Goal: Task Accomplishment & Management: Complete application form

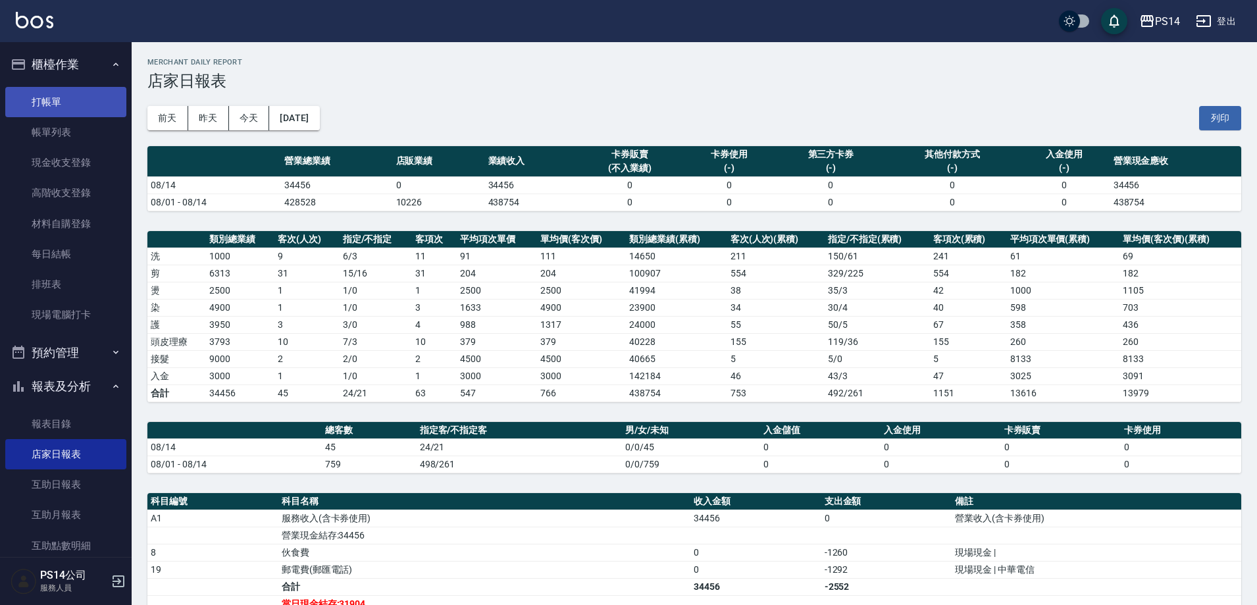
click at [72, 111] on link "打帳單" at bounding box center [65, 102] width 121 height 30
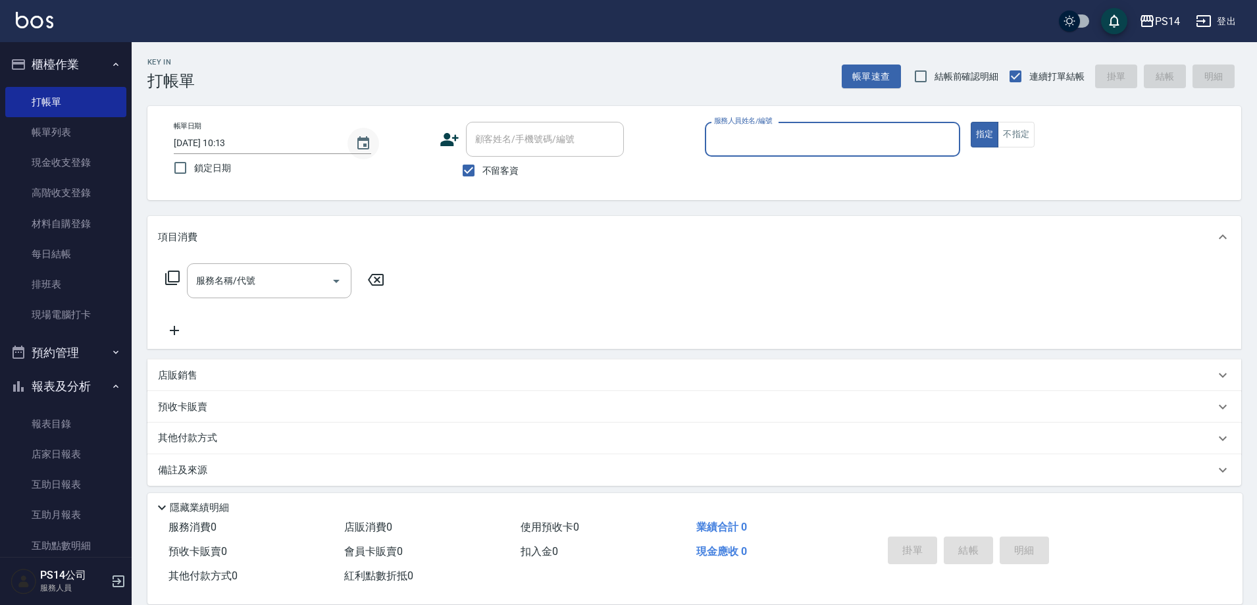
click at [359, 149] on icon "Choose date, selected date is 2025-08-15" at bounding box center [363, 142] width 12 height 13
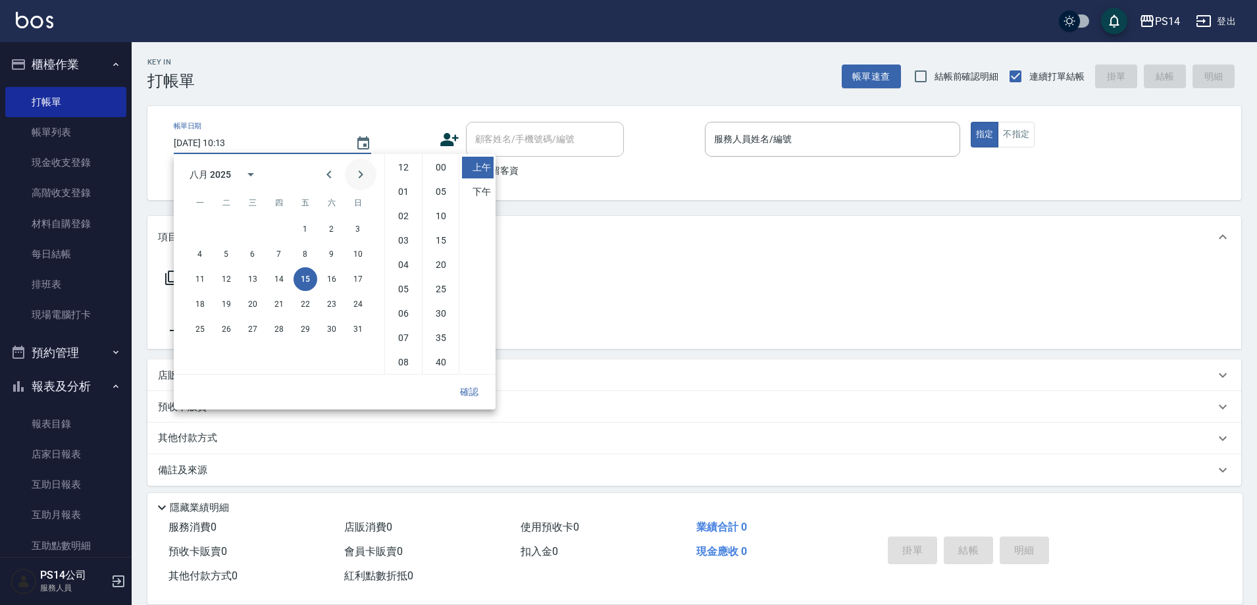
scroll to position [74, 0]
click at [281, 287] on button "14" at bounding box center [279, 279] width 24 height 24
type input "[DATE] 10:13"
click at [478, 401] on button "確認" at bounding box center [469, 392] width 42 height 24
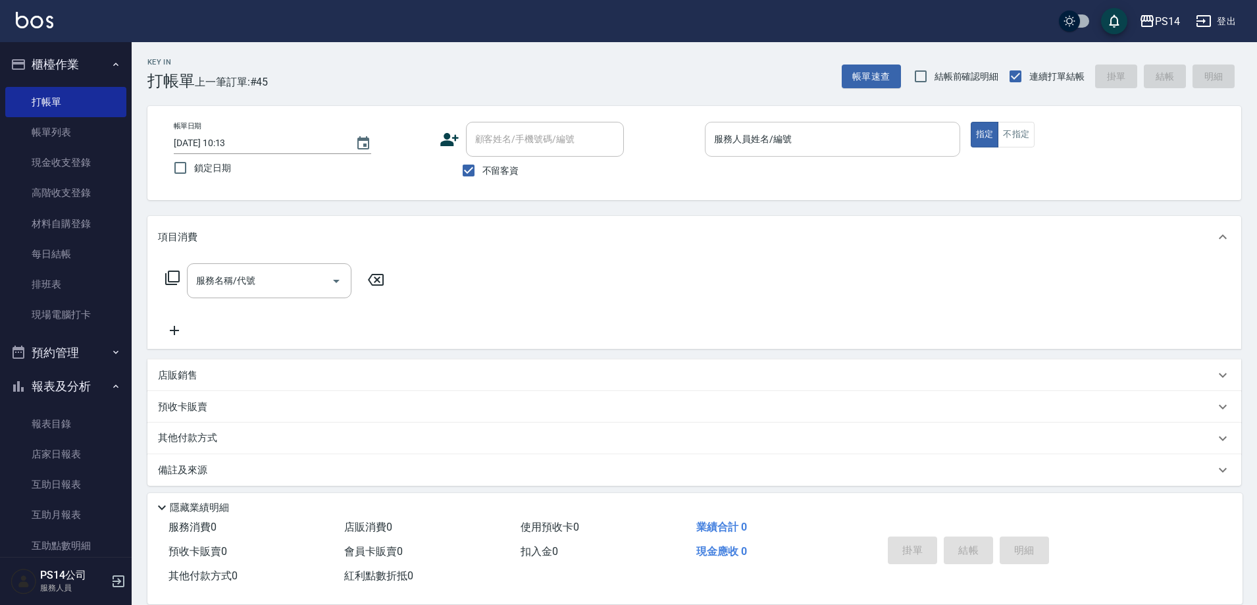
click at [880, 127] on div "服務人員姓名/編號" at bounding box center [832, 139] width 255 height 35
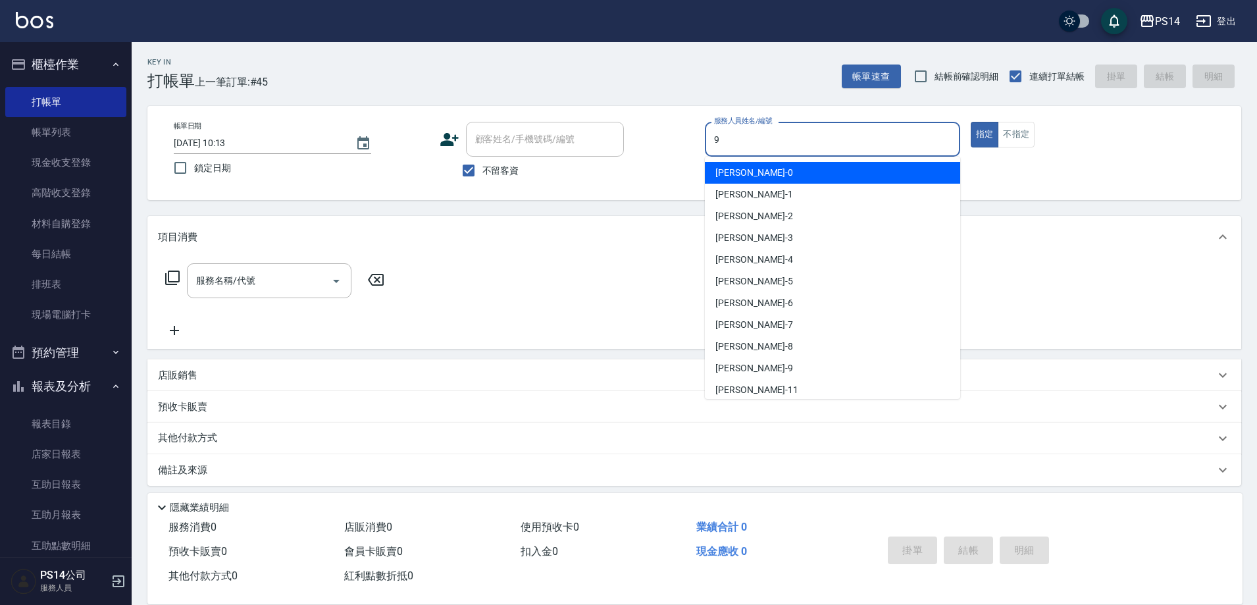
type input "[PERSON_NAME]-9"
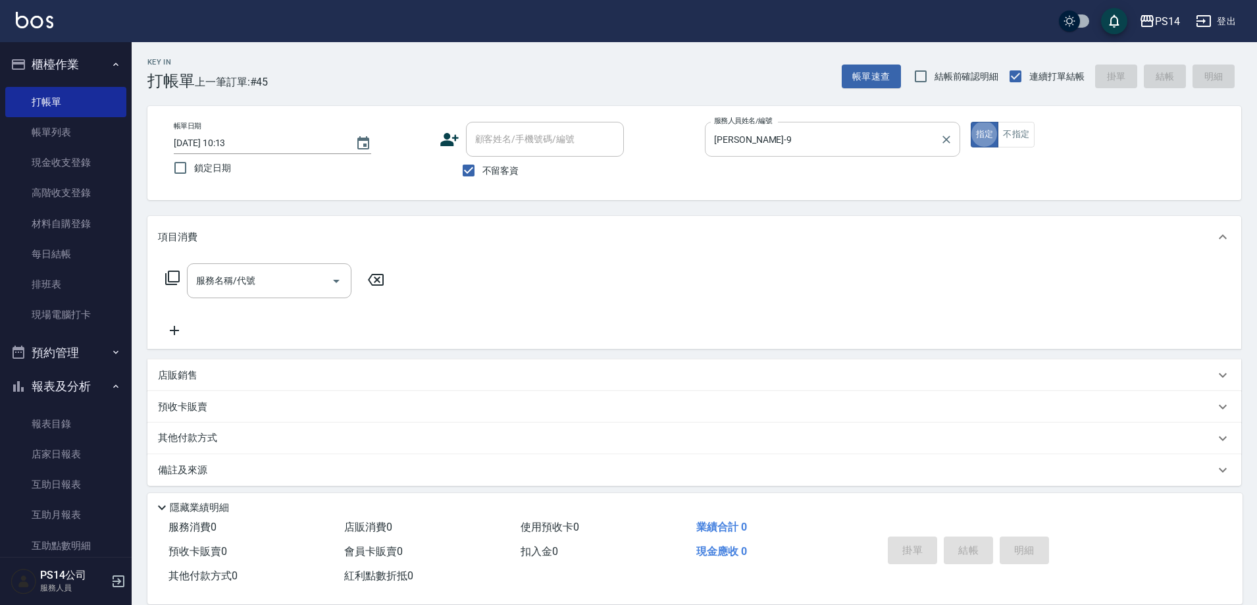
type button "true"
type input "剪髮(303)"
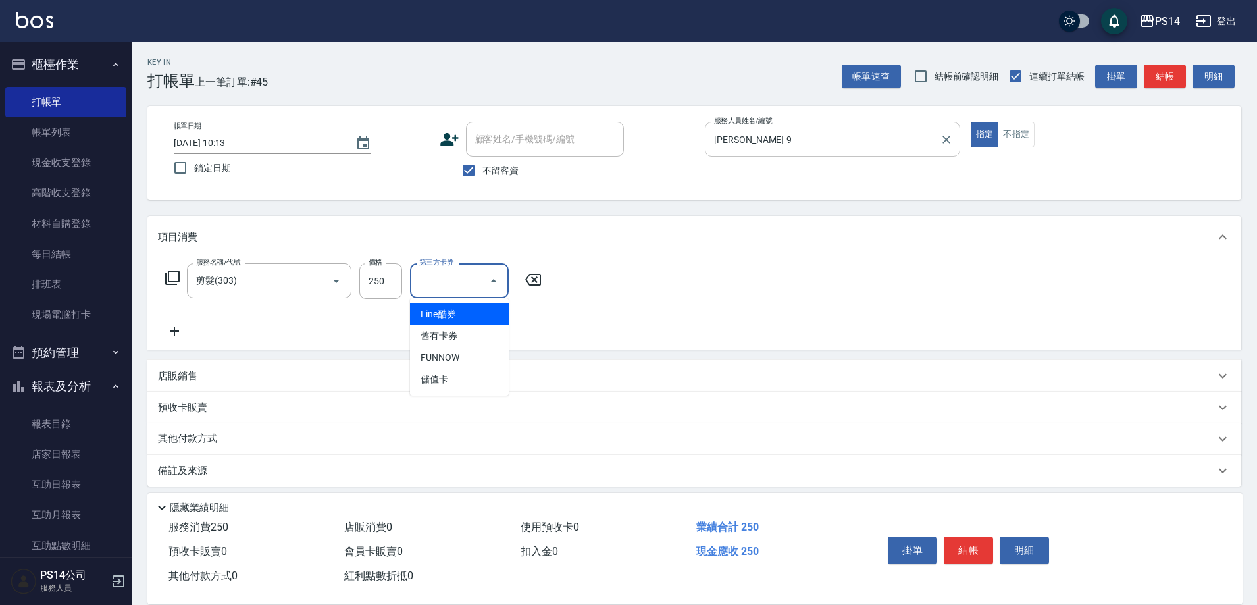
type input "儲值卡"
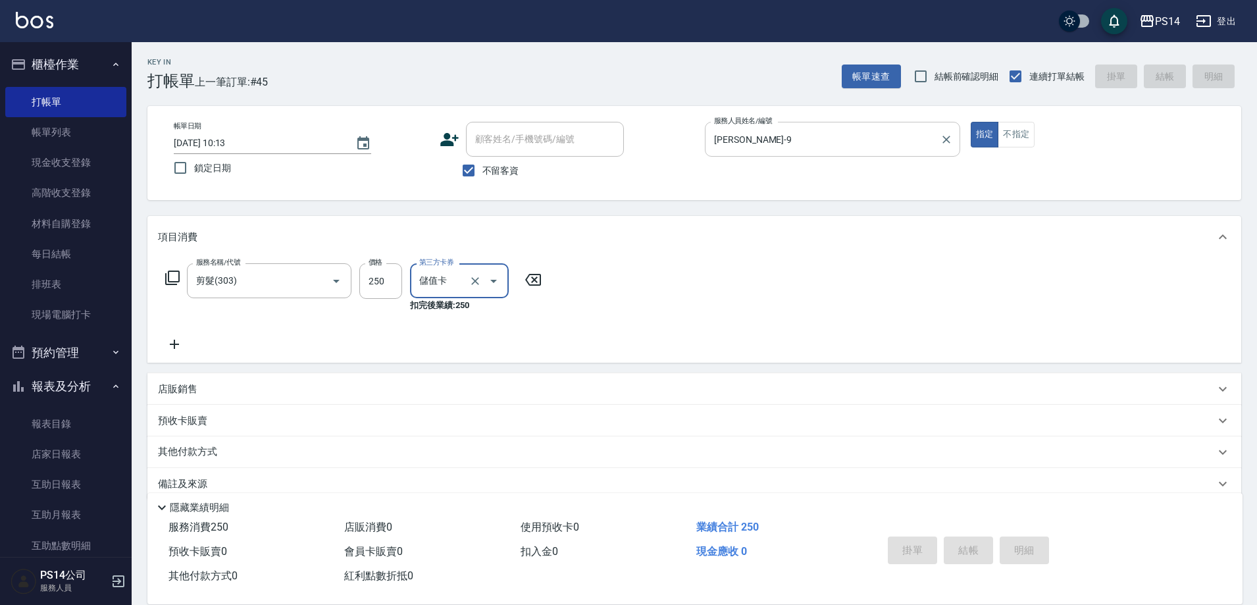
type input "[DATE] 10:13"
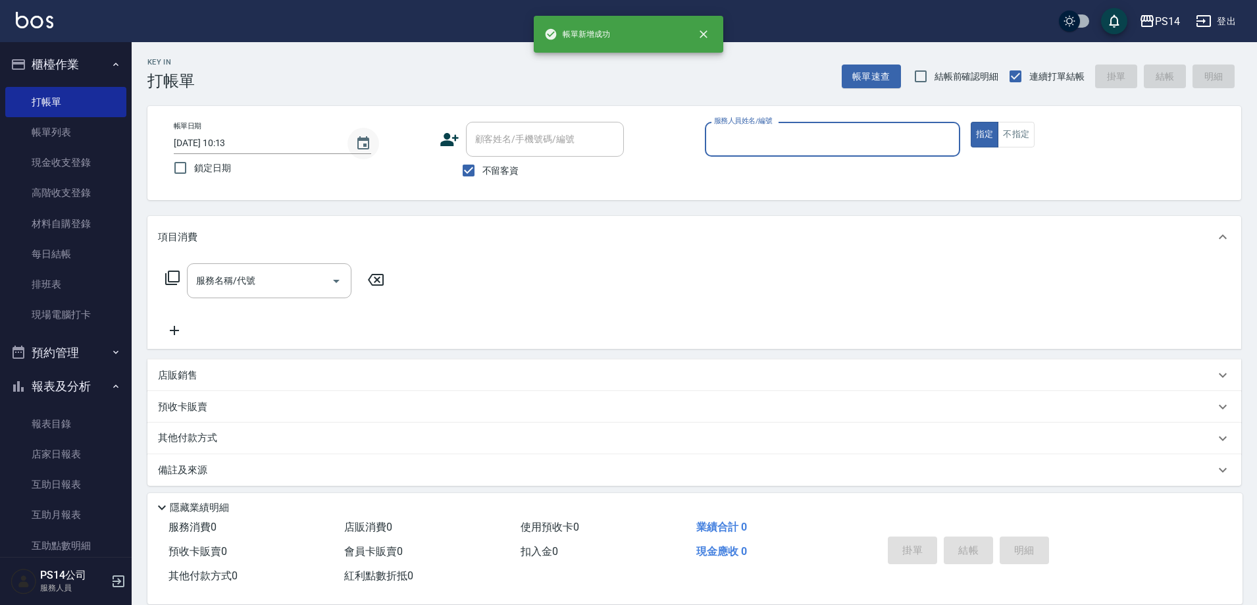
click at [370, 151] on icon "Choose date, selected date is 2025-08-15" at bounding box center [363, 144] width 16 height 16
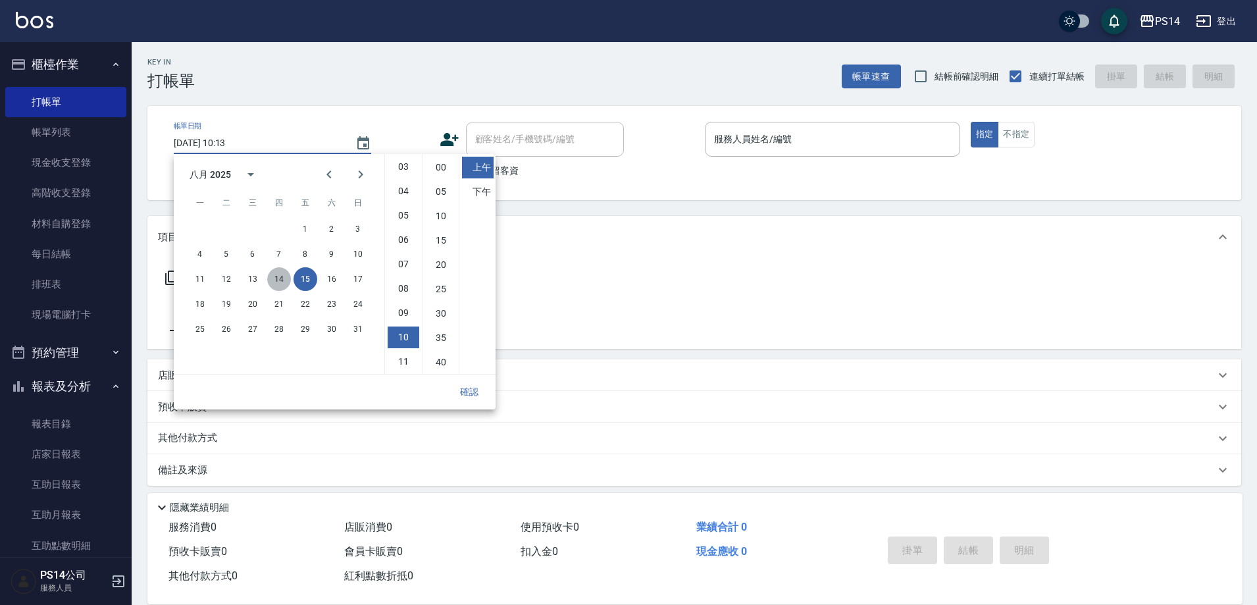
click at [276, 284] on button "14" at bounding box center [279, 279] width 24 height 24
type input "[DATE] 10:13"
click at [476, 395] on button "確認" at bounding box center [469, 392] width 42 height 24
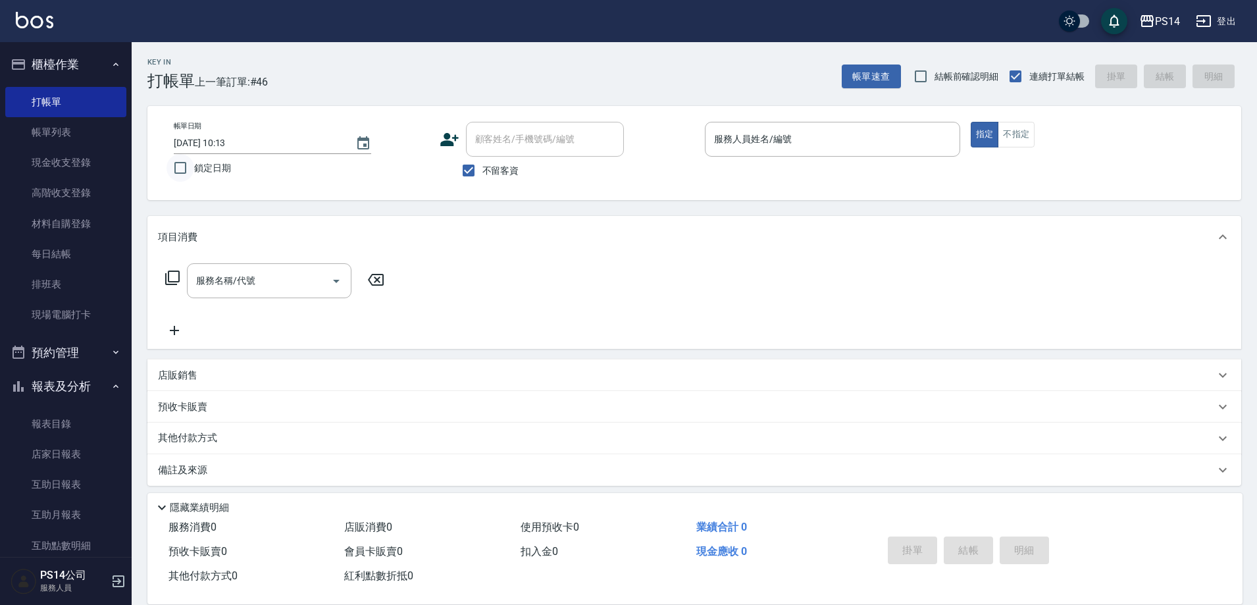
click at [184, 178] on input "鎖定日期" at bounding box center [180, 168] width 28 height 28
checkbox input "true"
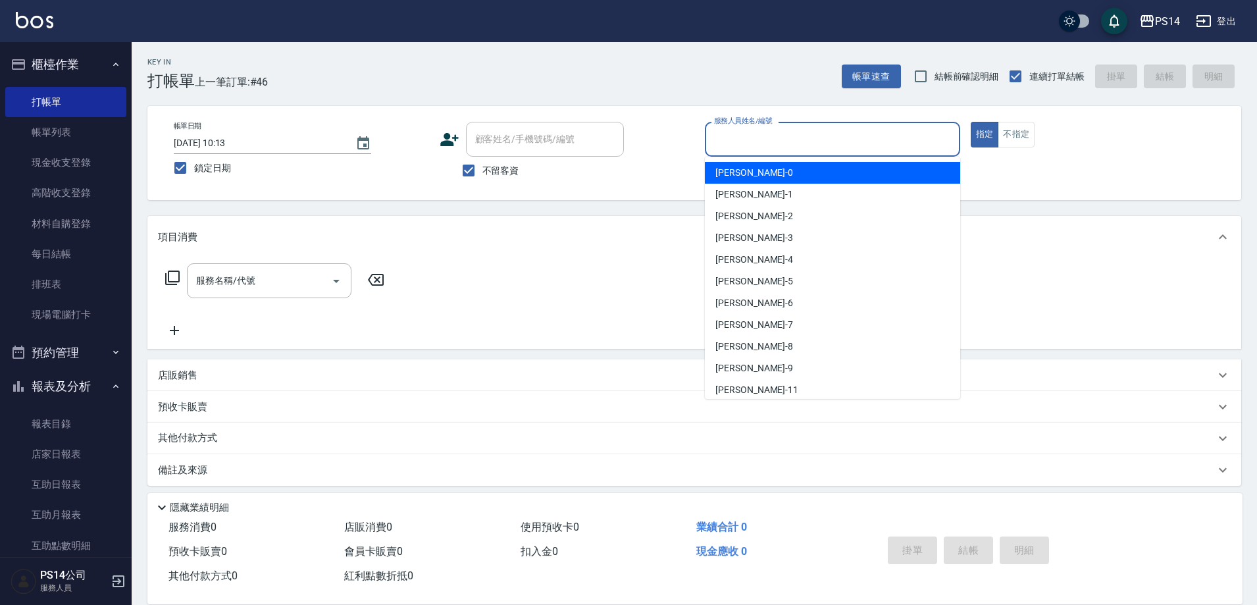
click at [859, 141] on input "服務人員姓名/編號" at bounding box center [832, 139] width 243 height 23
type input "9"
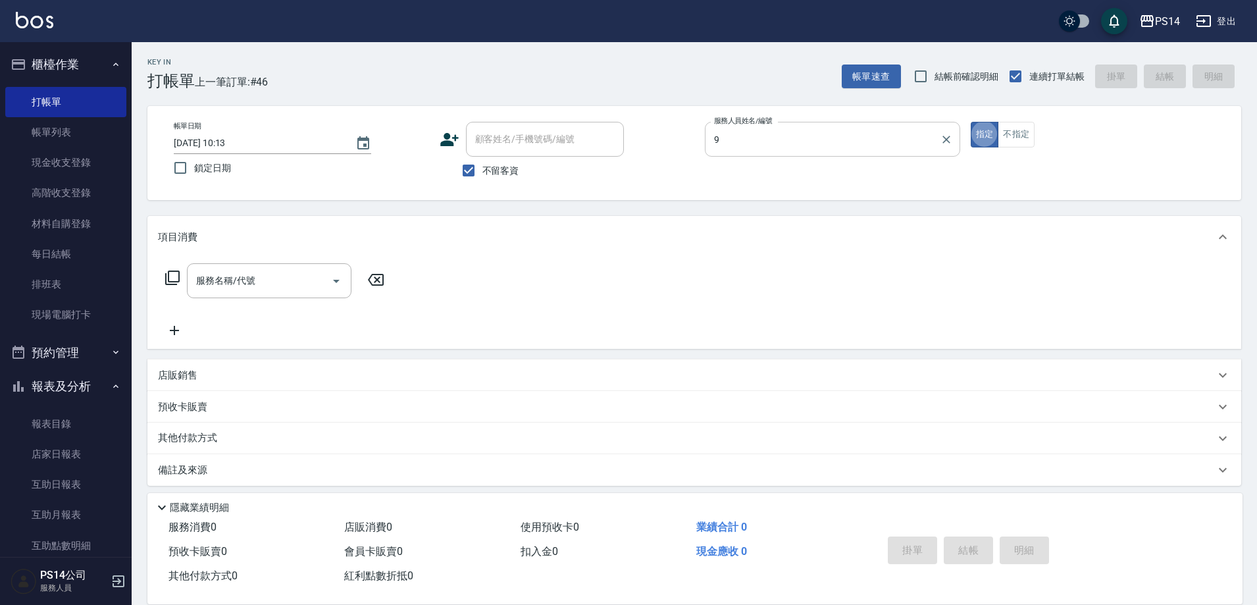
checkbox input "false"
type input "[PERSON_NAME]-9"
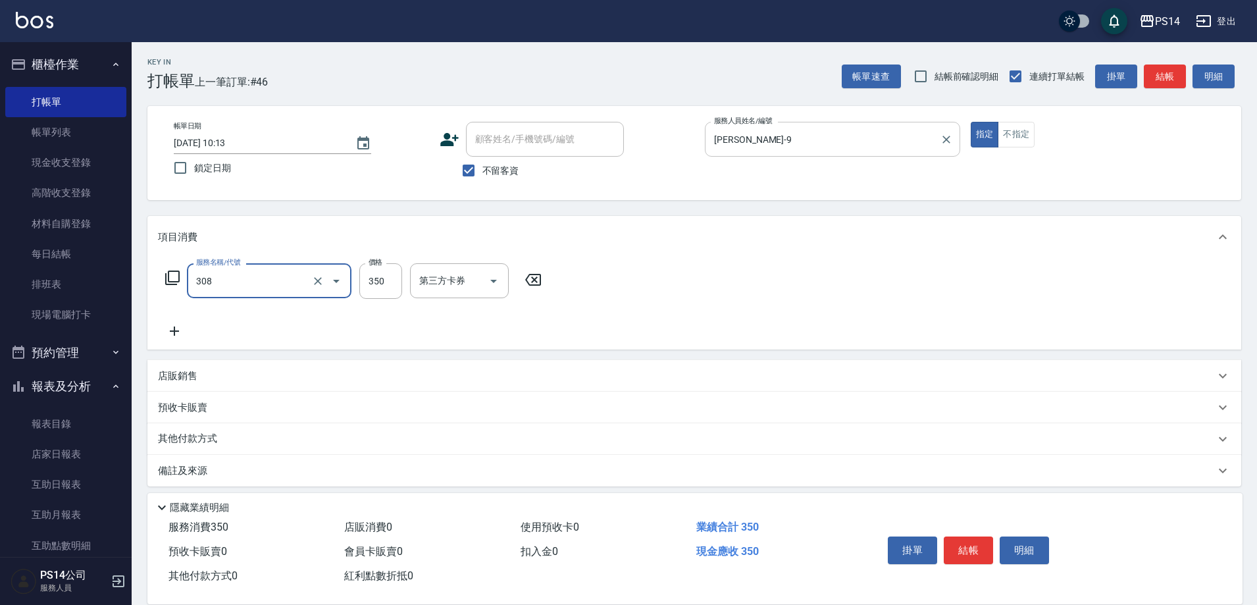
type input "洗+剪(308)"
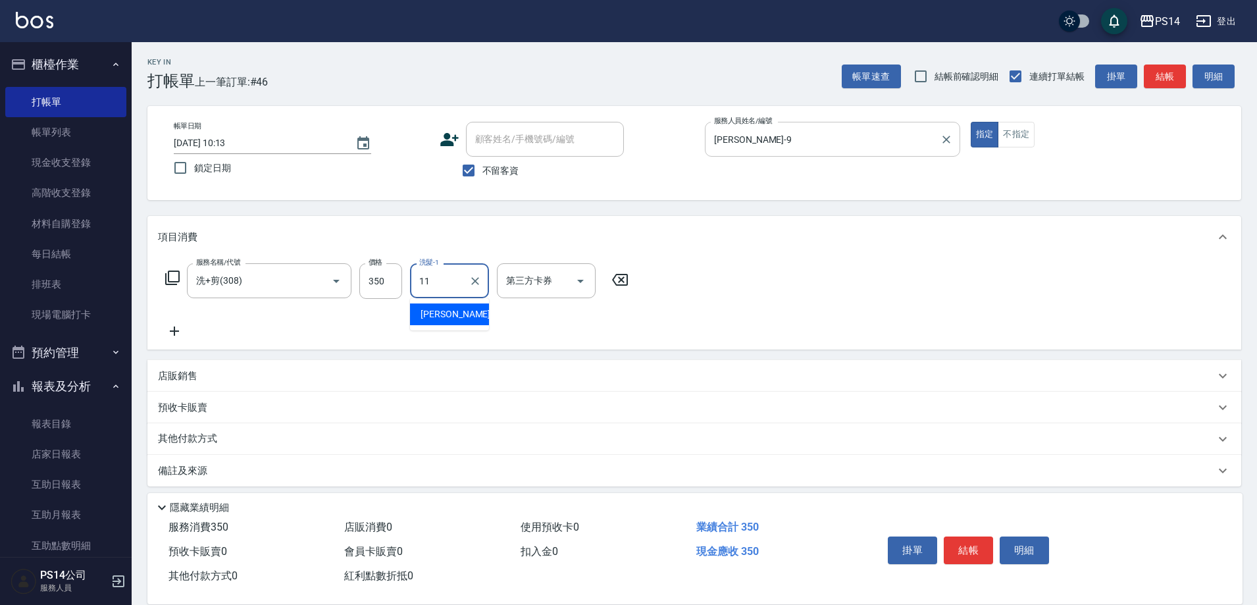
type input "[PERSON_NAME]-11"
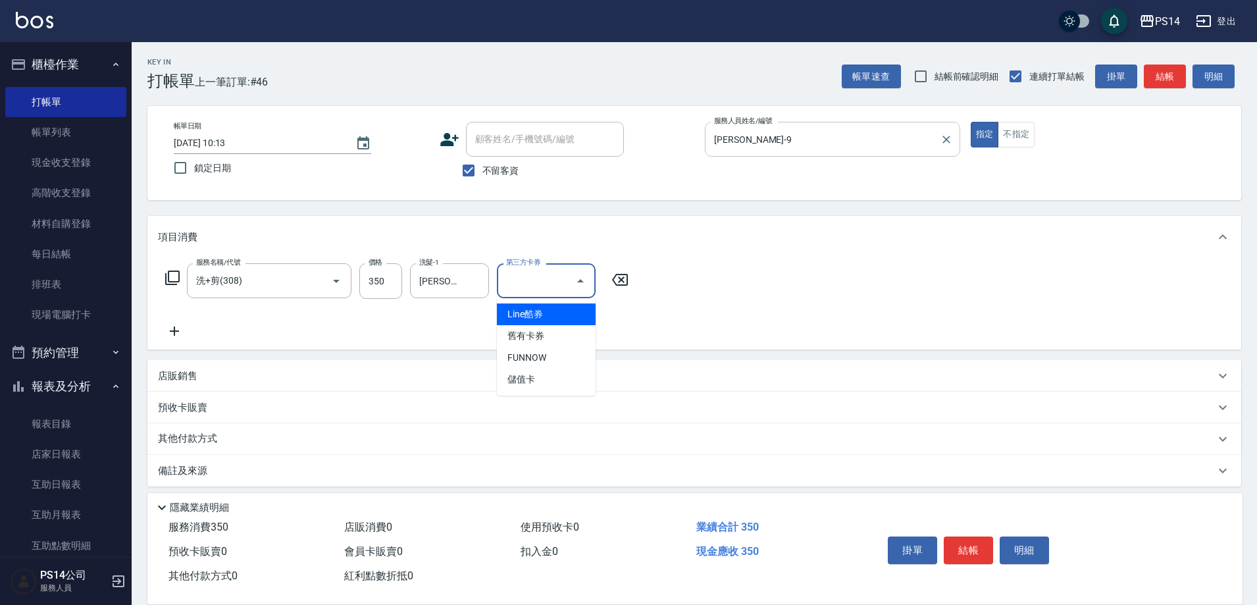
type input "儲值卡"
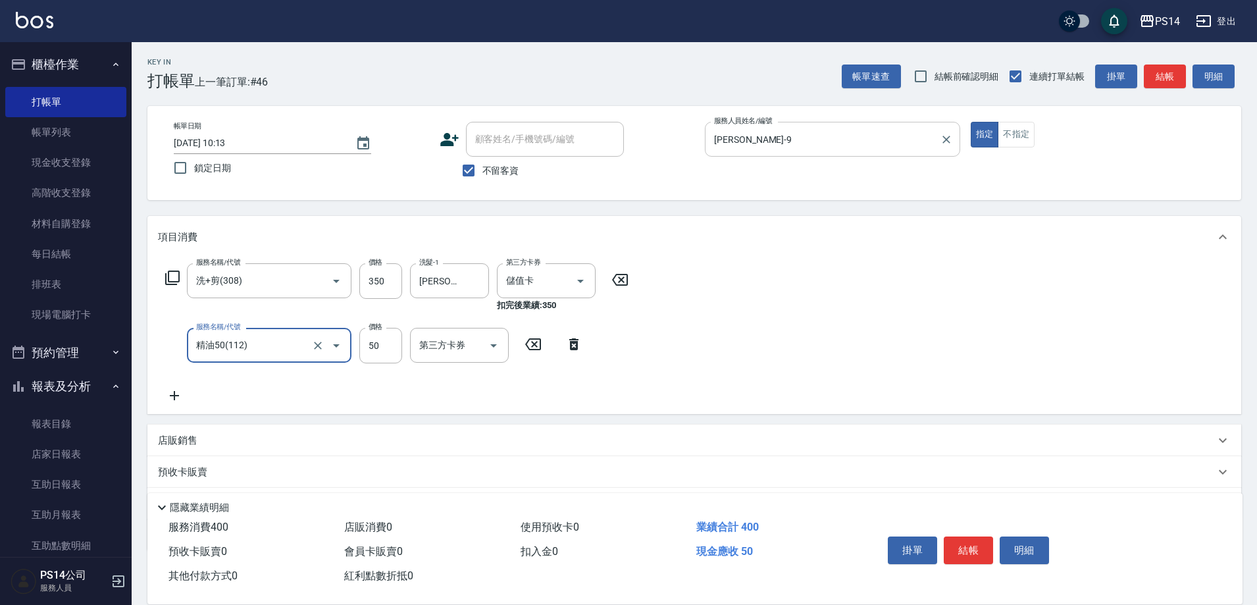
type input "精油50(112)"
type input "[PERSON_NAME]-11"
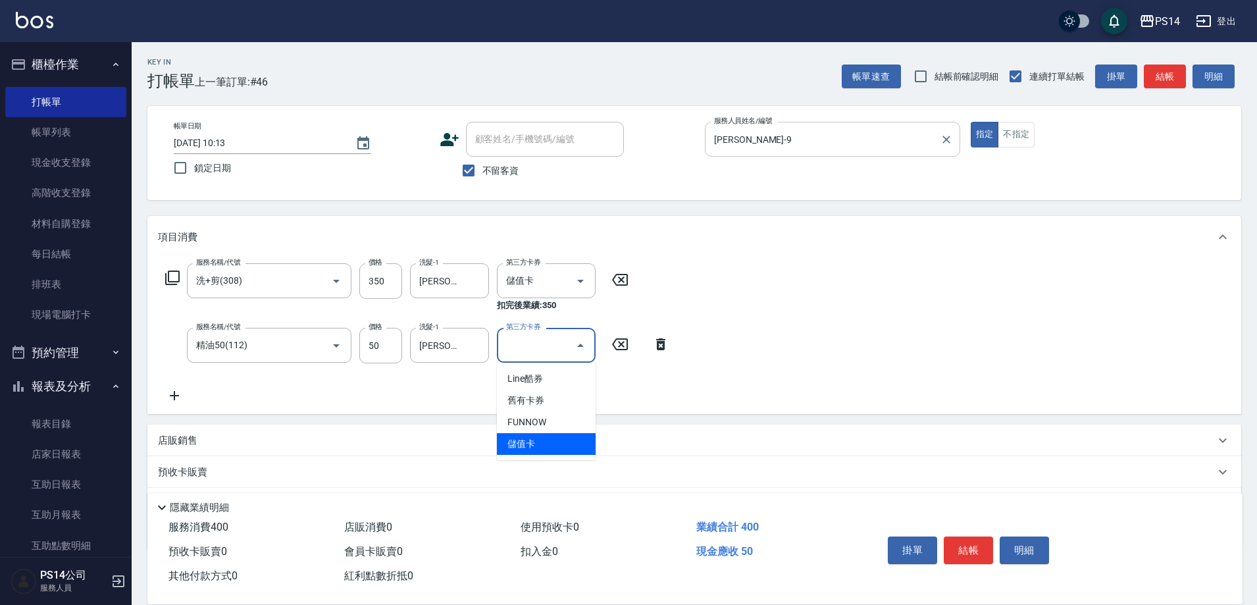
type input "儲值卡"
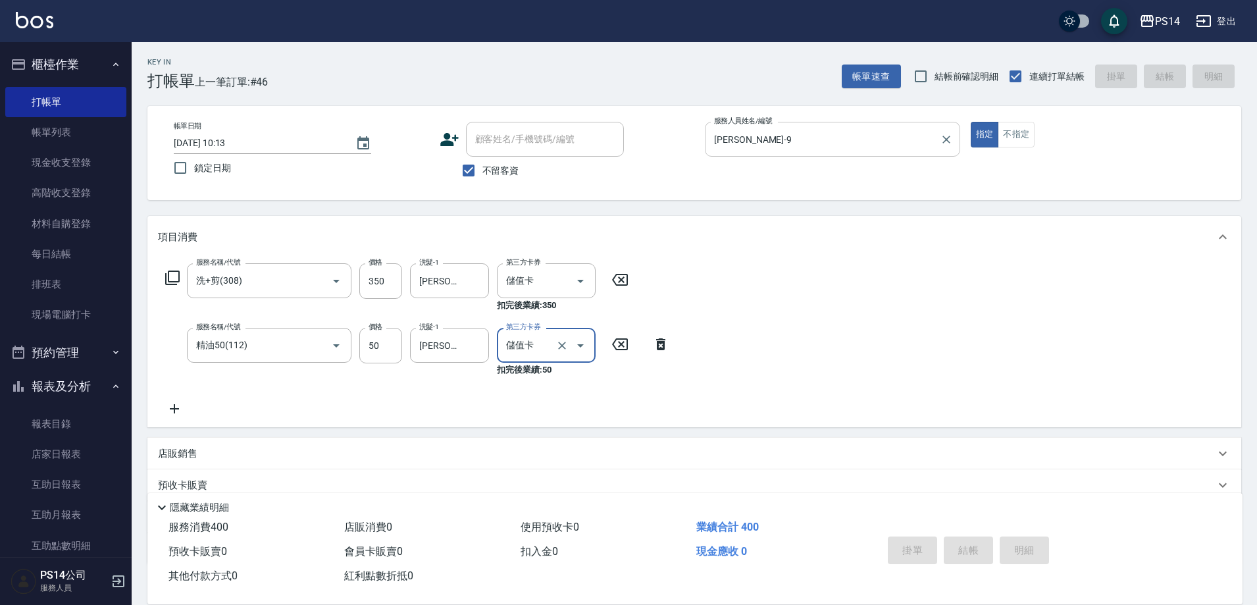
type input "[DATE] 10:13"
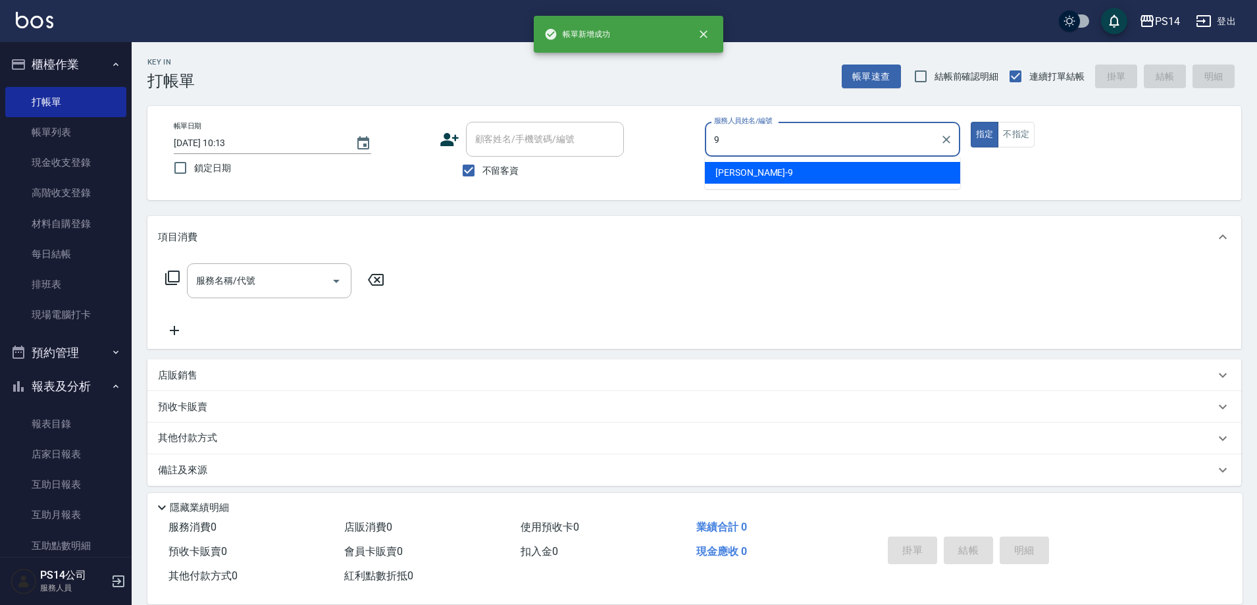
type input "[PERSON_NAME]-9"
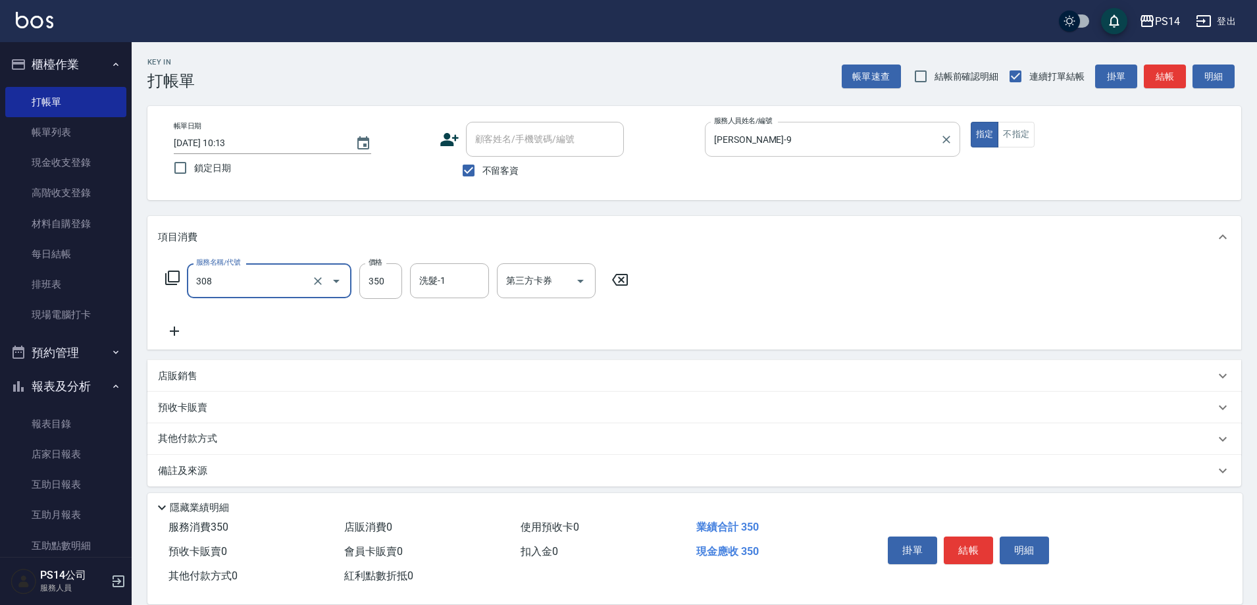
type input "洗+剪(308)"
type input "[PERSON_NAME]-17"
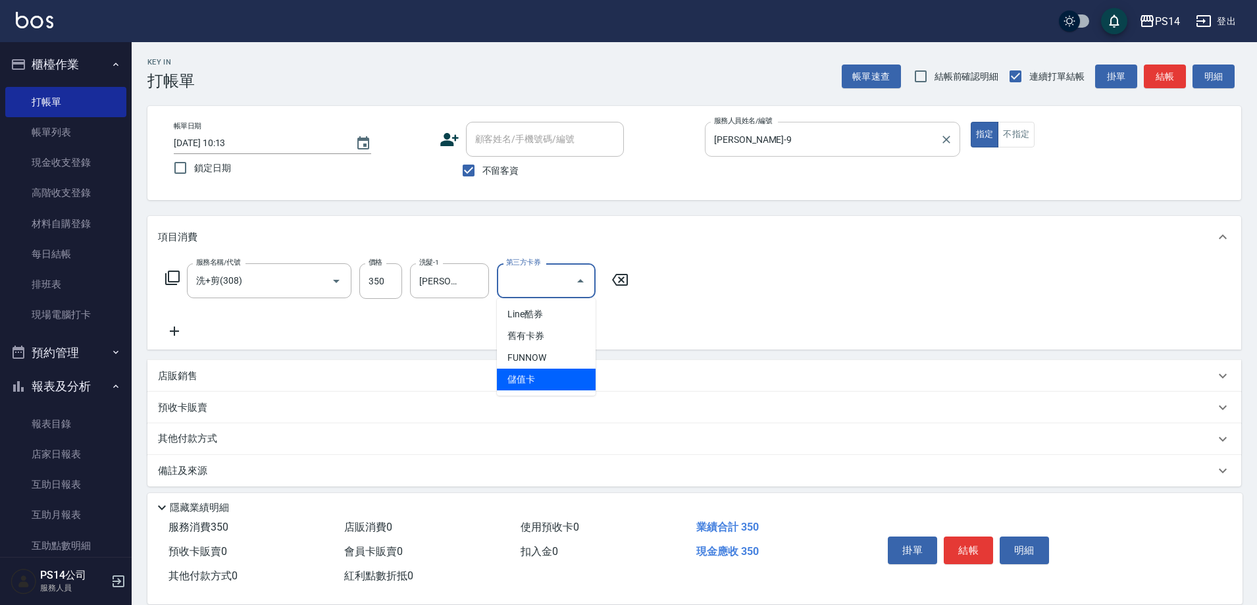
type input "儲值卡"
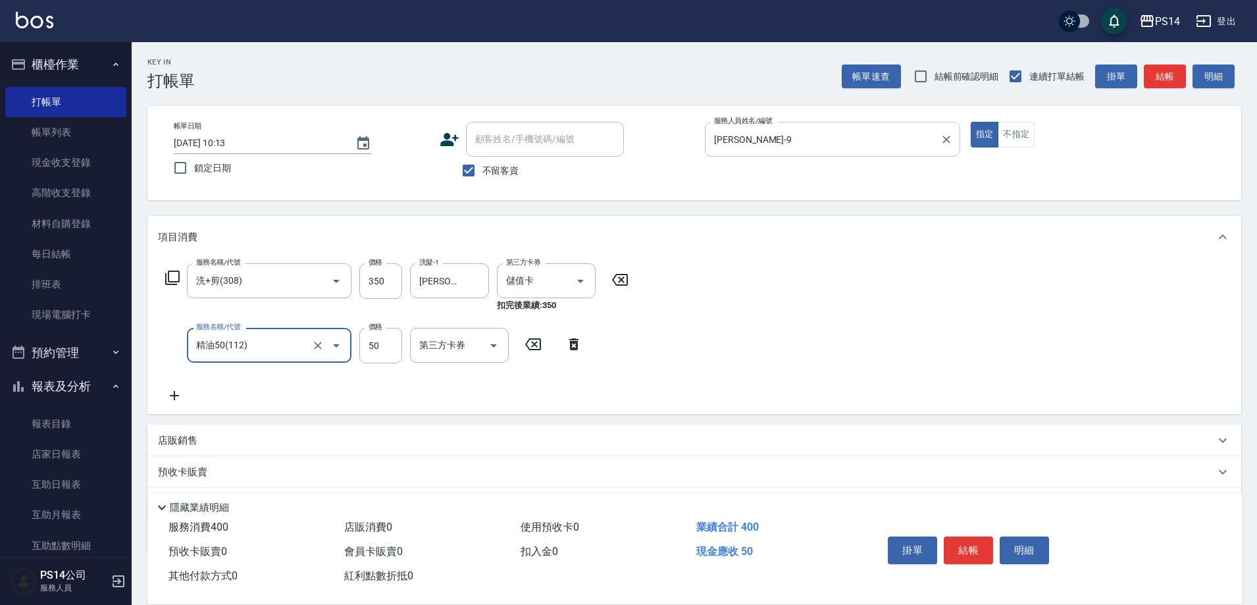
type input "精油50(112)"
type input "[PERSON_NAME]-17"
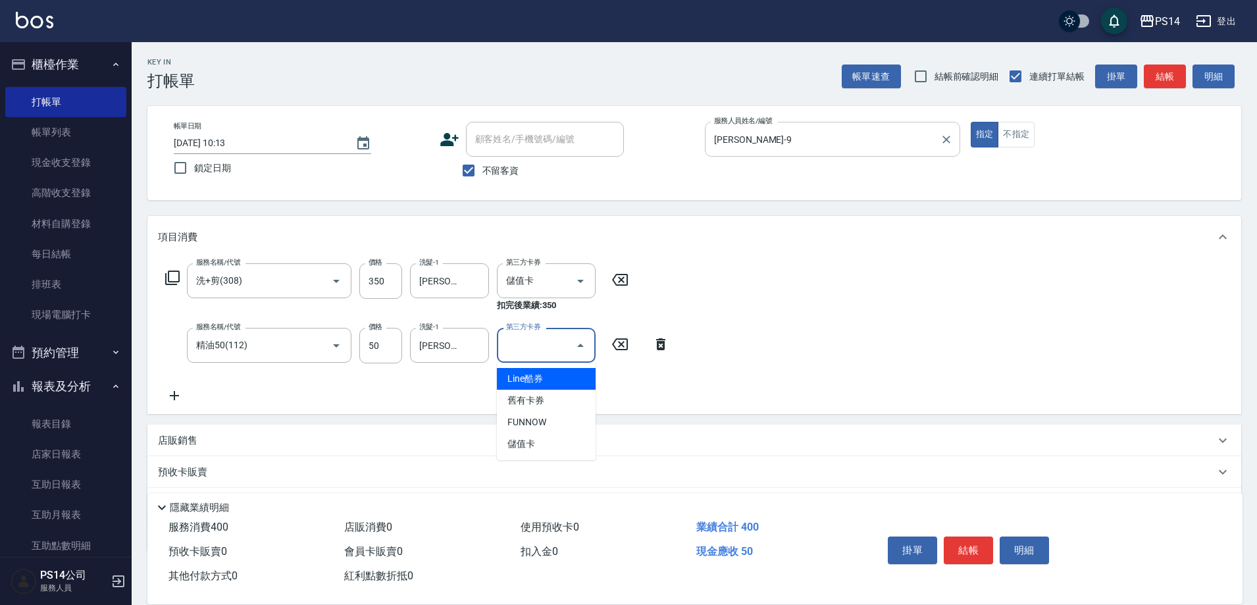
type input "儲值卡"
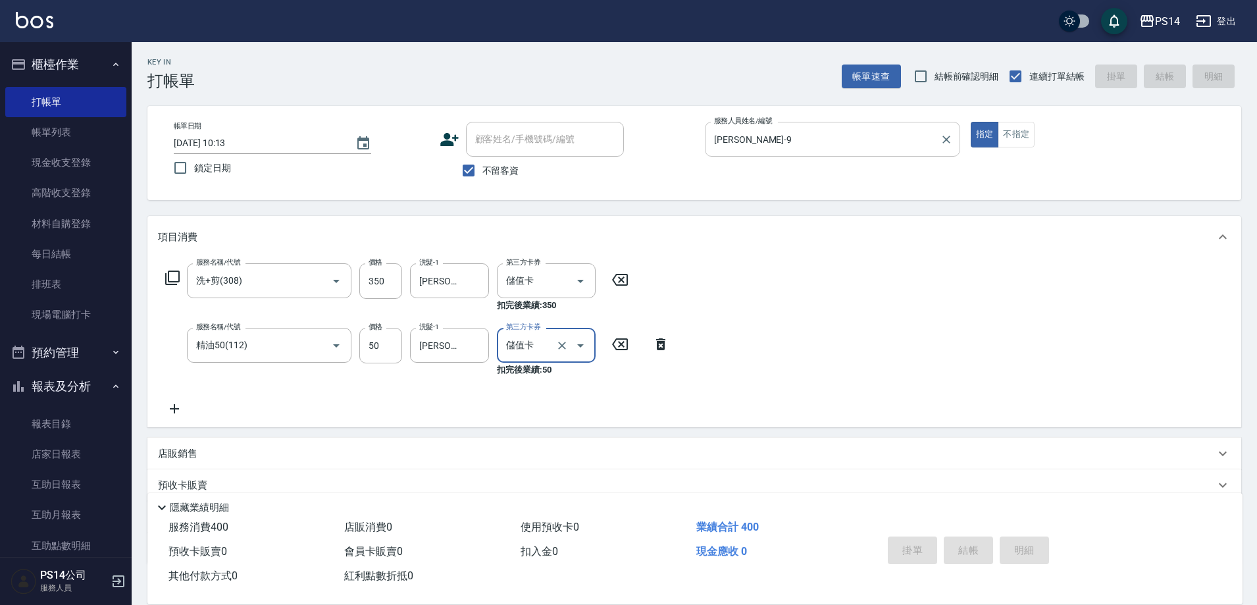
type input "[DATE] 10:14"
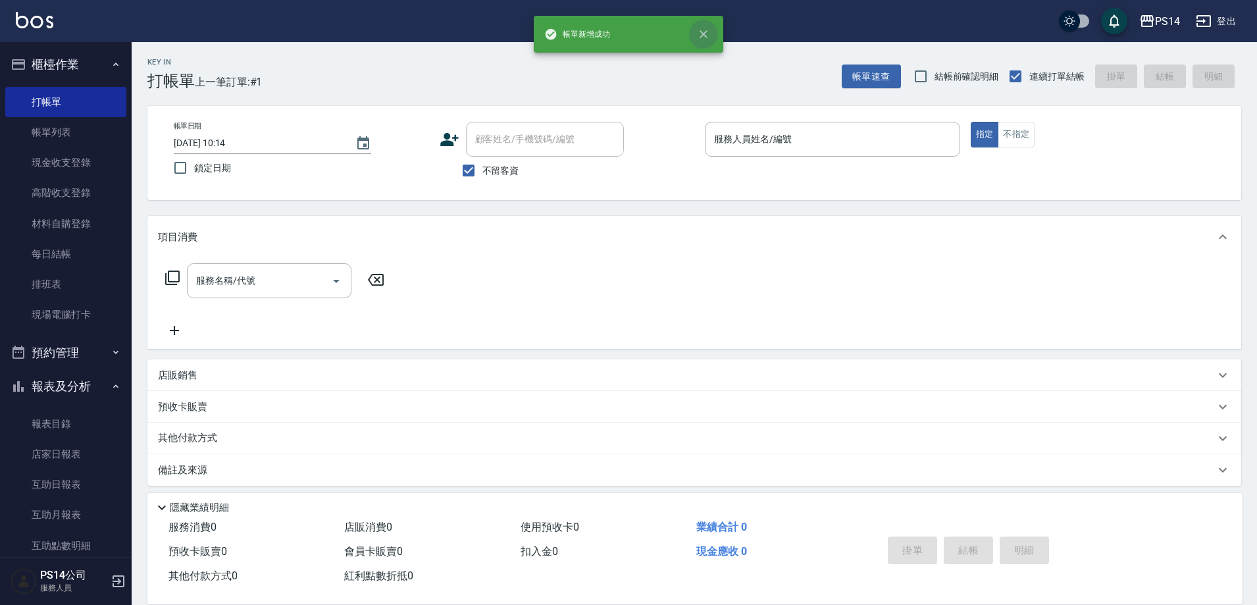
click at [709, 36] on icon "close" at bounding box center [703, 34] width 13 height 13
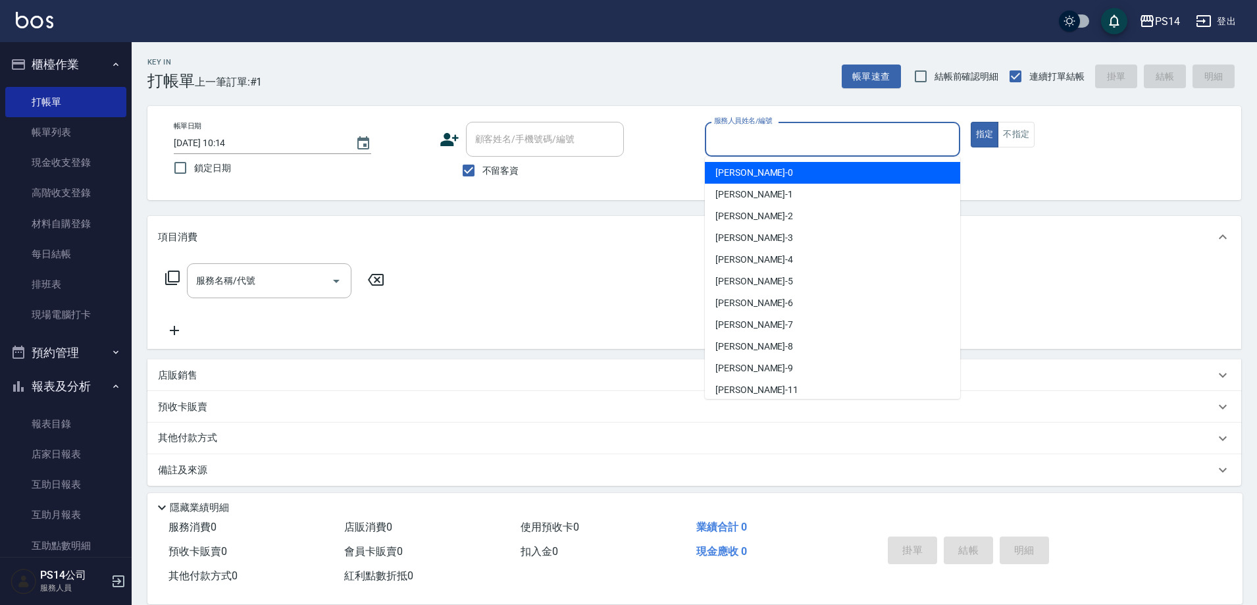
click at [770, 143] on input "服務人員姓名/編號" at bounding box center [832, 139] width 243 height 23
type input "[PERSON_NAME]-9"
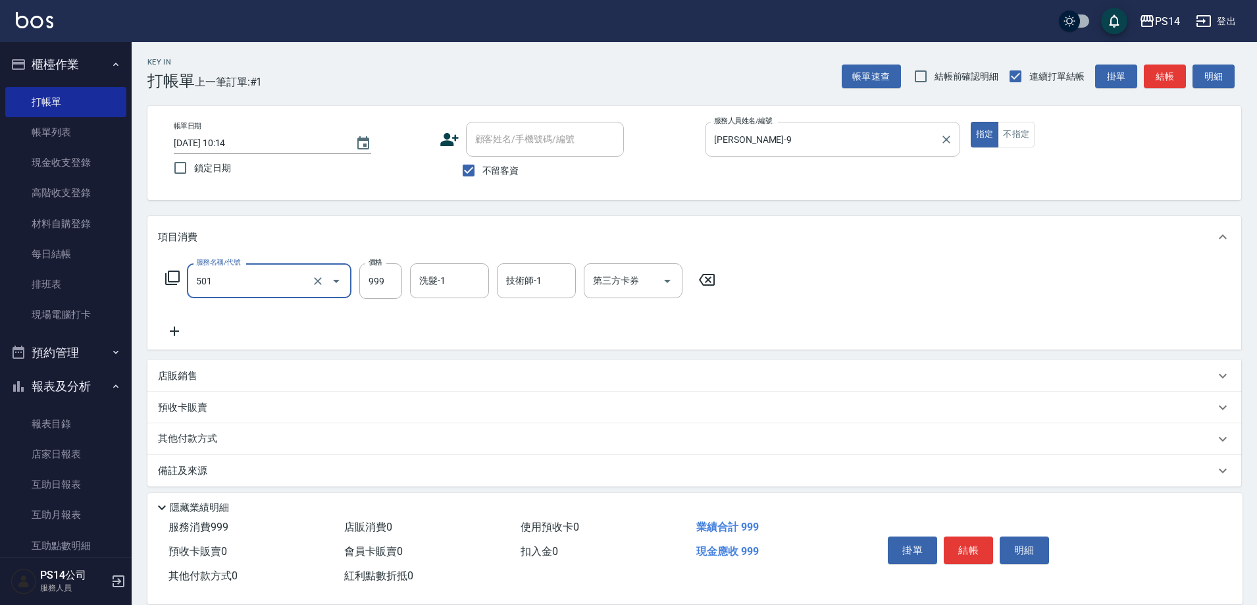
type input "染髮(501)"
type input "1600"
type input "[PERSON_NAME]-17"
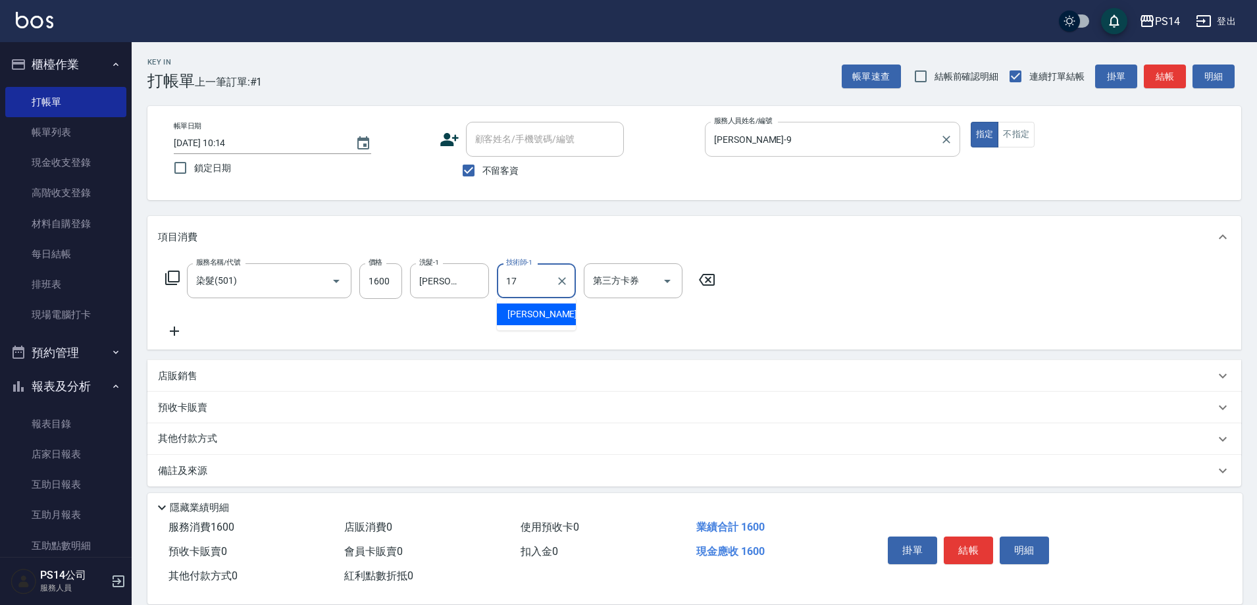
type input "[PERSON_NAME]-17"
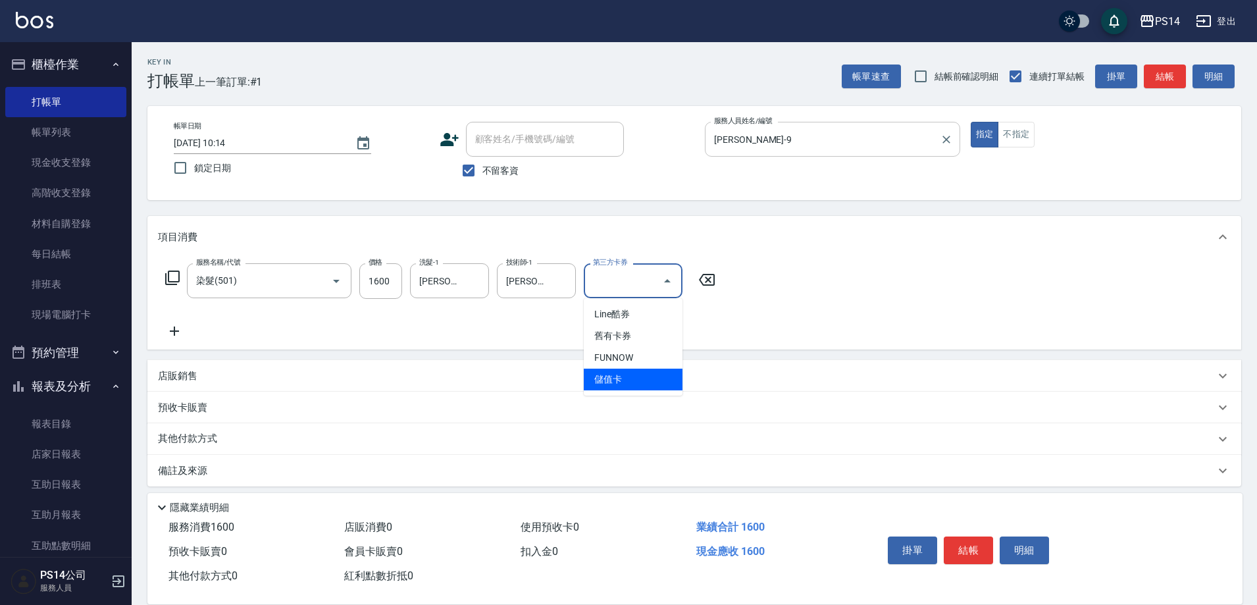
type input "儲值卡"
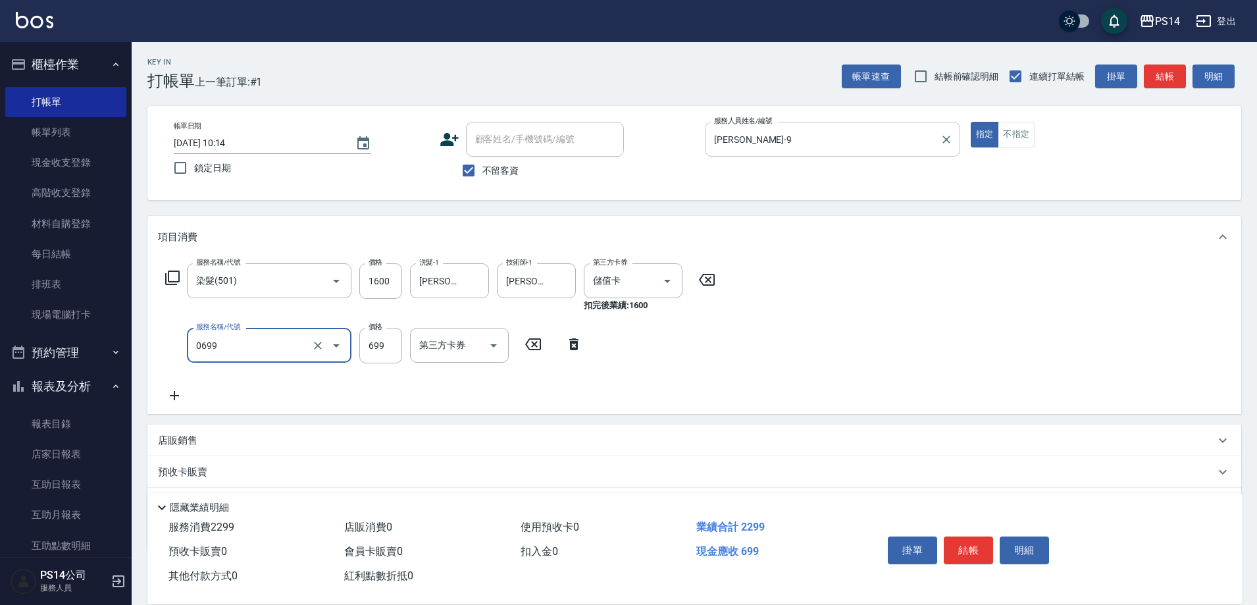
type input "精油SPA(0699)"
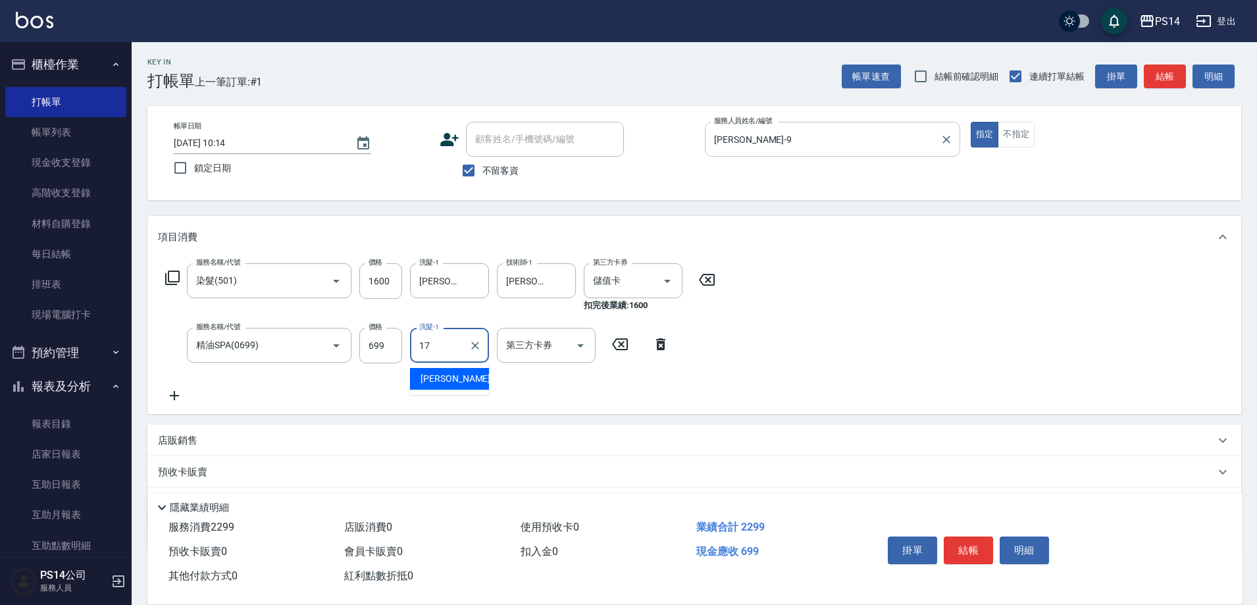
type input "[PERSON_NAME]-17"
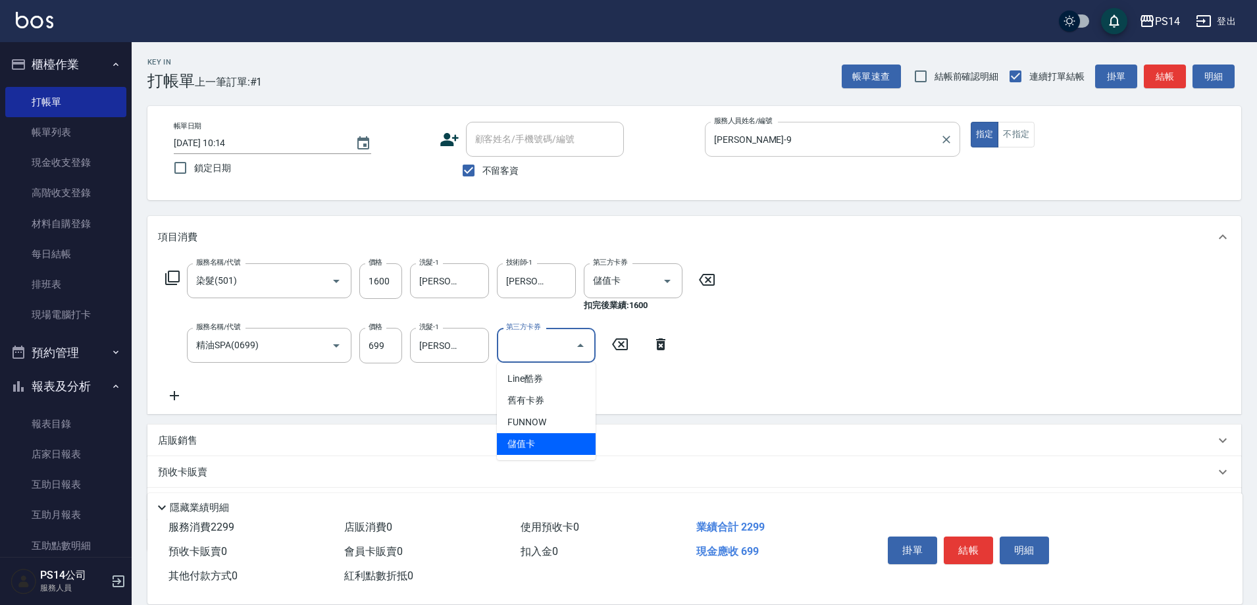
type input "儲值卡"
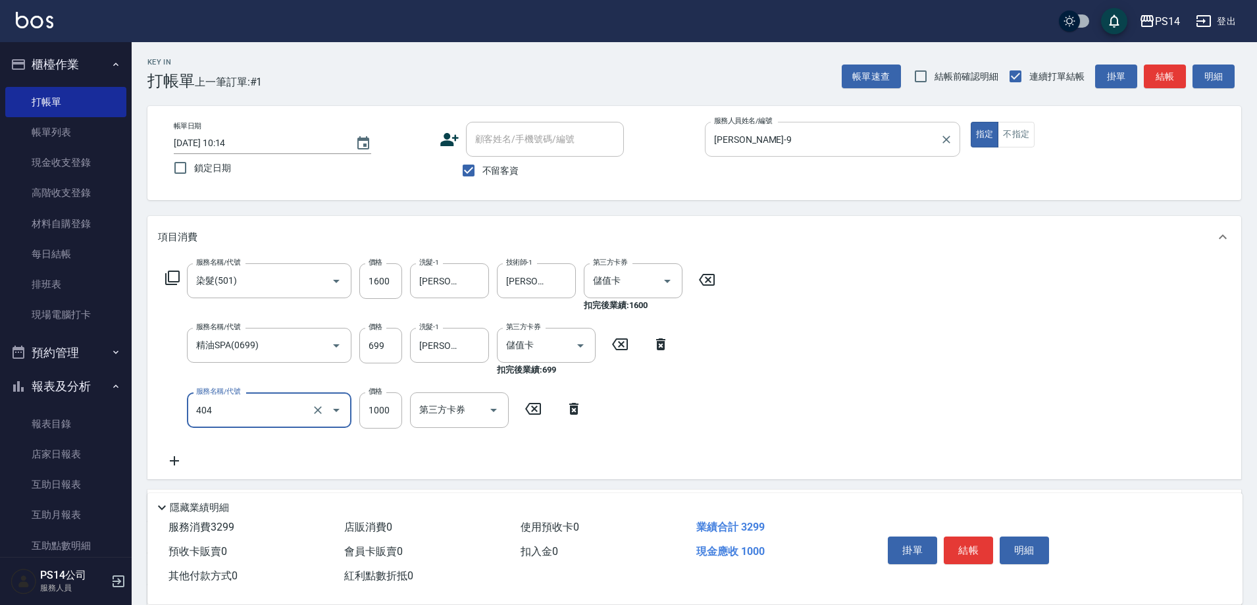
type input "1000護(404)"
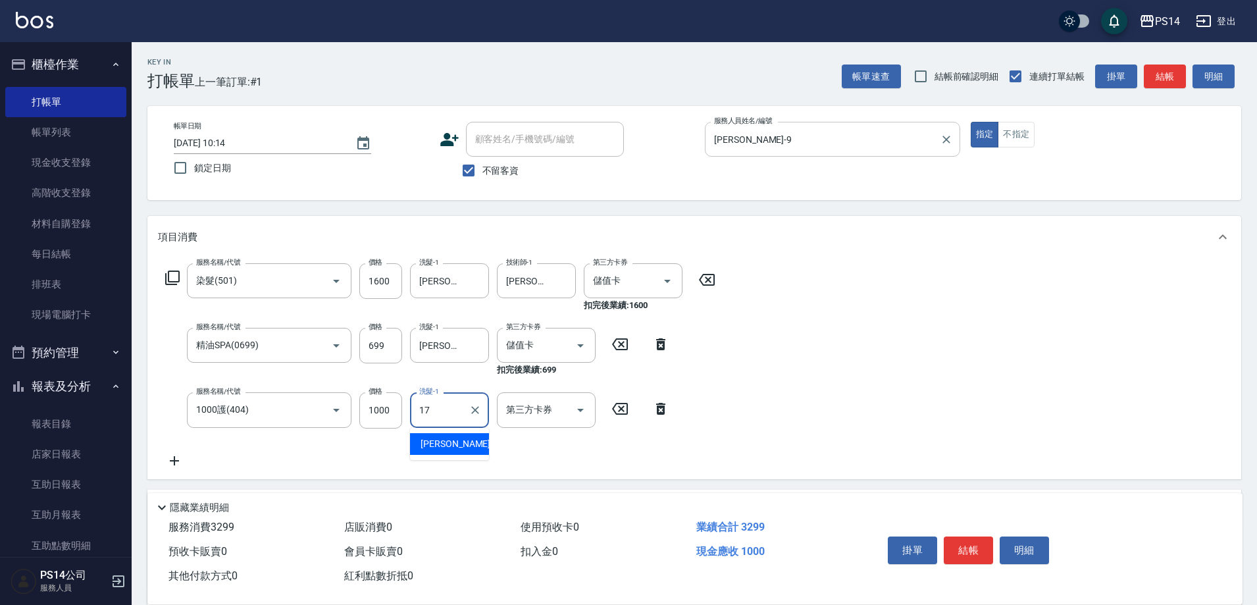
type input "[PERSON_NAME]-17"
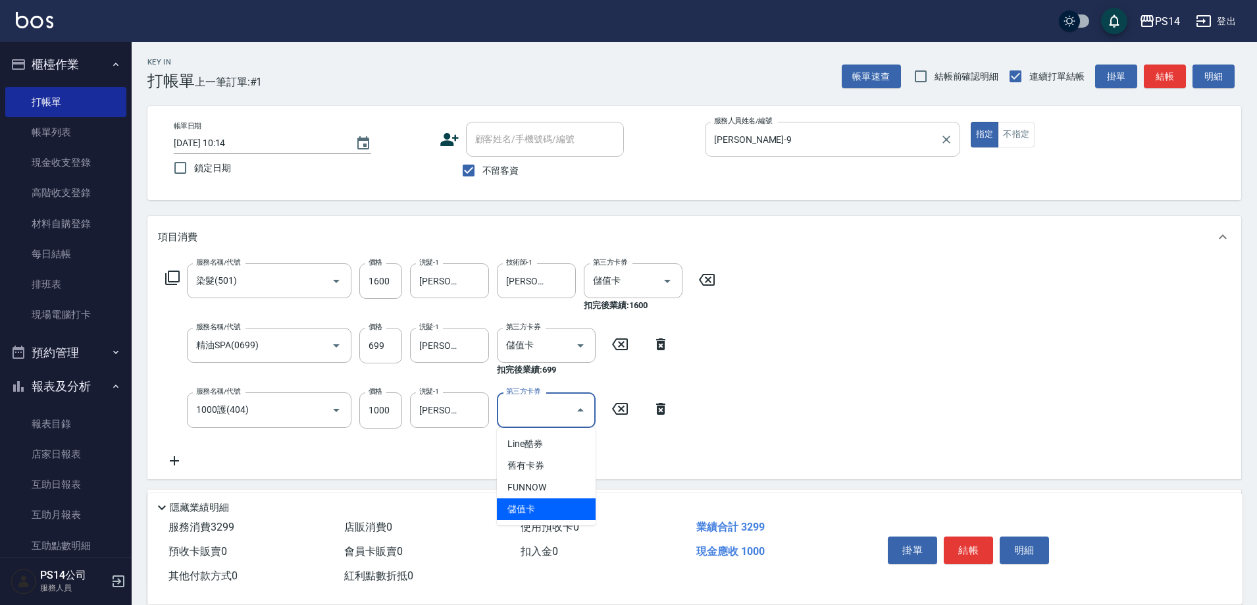
type input "儲值卡"
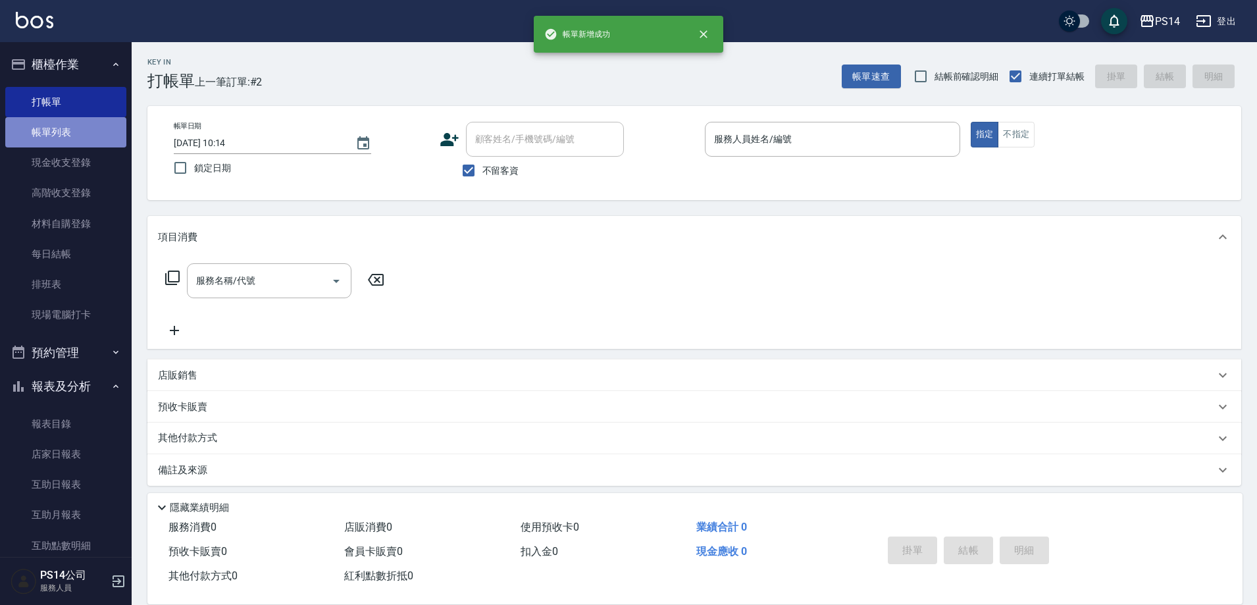
click at [65, 139] on link "帳單列表" at bounding box center [65, 132] width 121 height 30
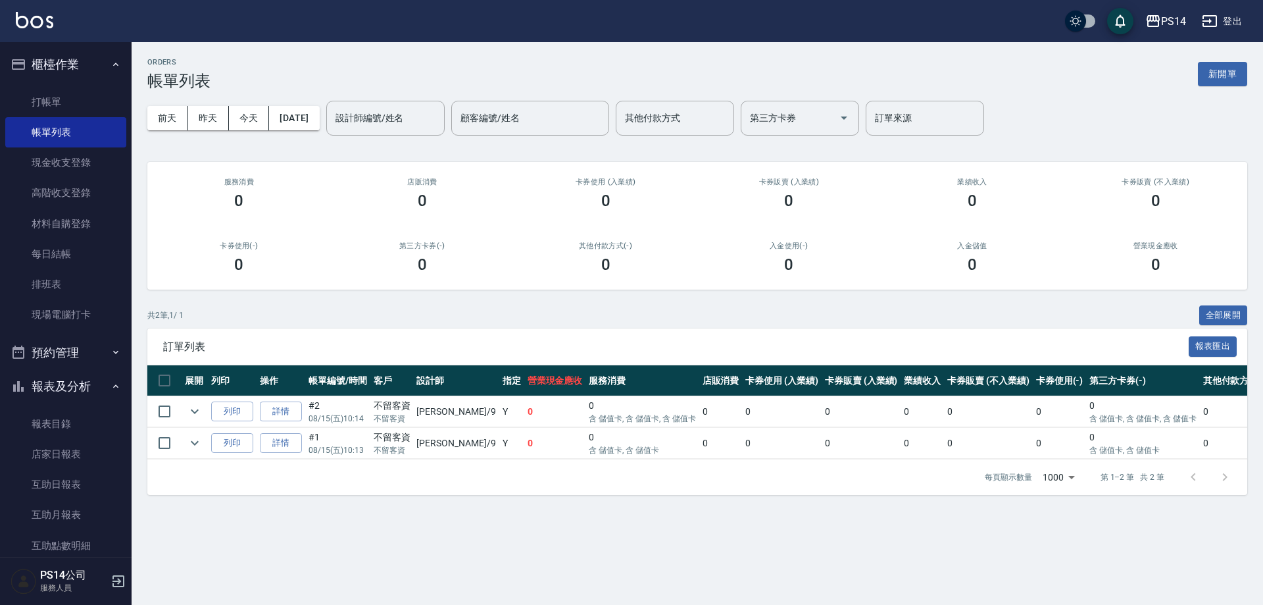
click at [275, 457] on td "詳情" at bounding box center [281, 443] width 49 height 31
click at [280, 443] on link "詳情" at bounding box center [281, 443] width 42 height 20
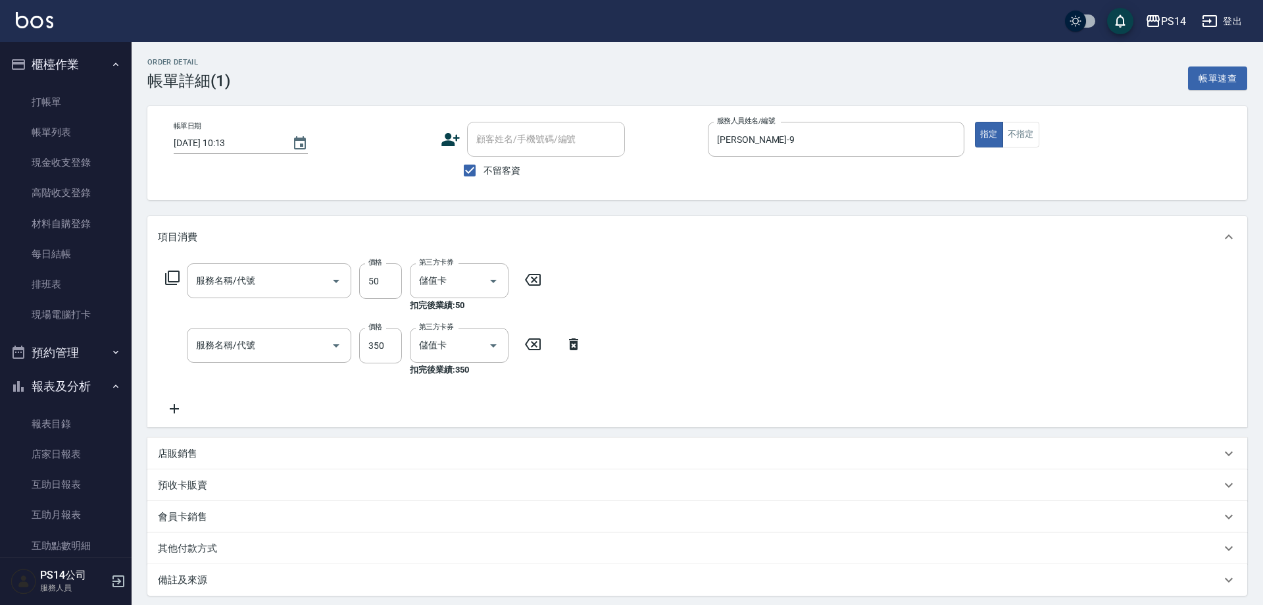
type input "[DATE] 10:13"
checkbox input "true"
type input "[PERSON_NAME]-9"
type input "精油50(112)"
type input "洗+剪(308)"
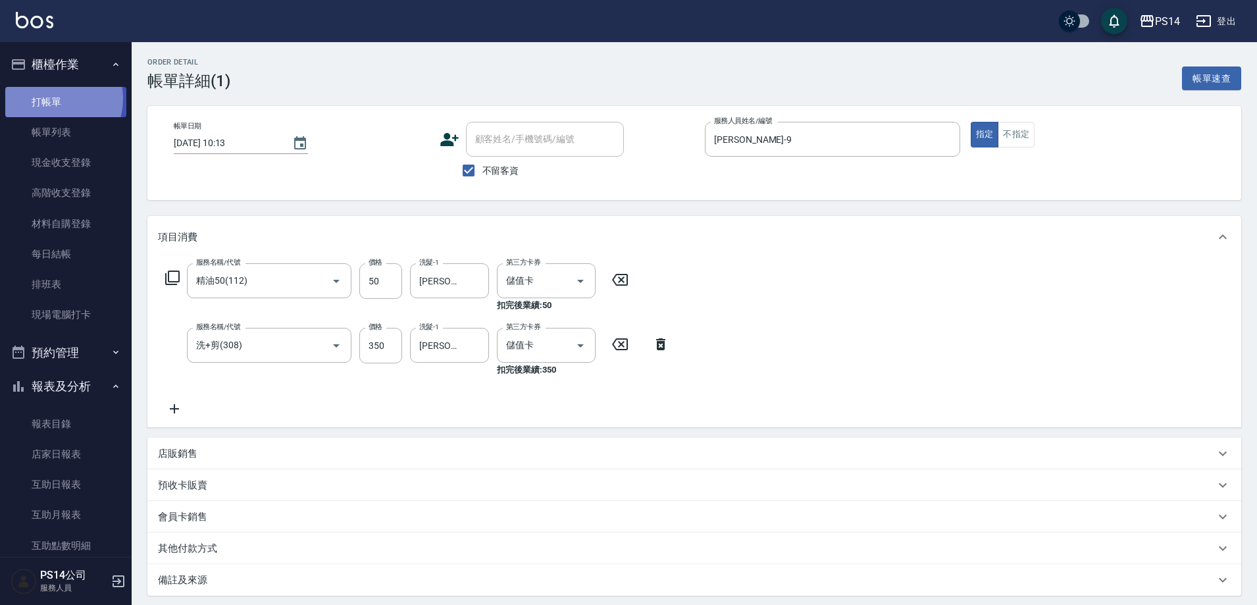
click at [48, 98] on link "打帳單" at bounding box center [65, 102] width 121 height 30
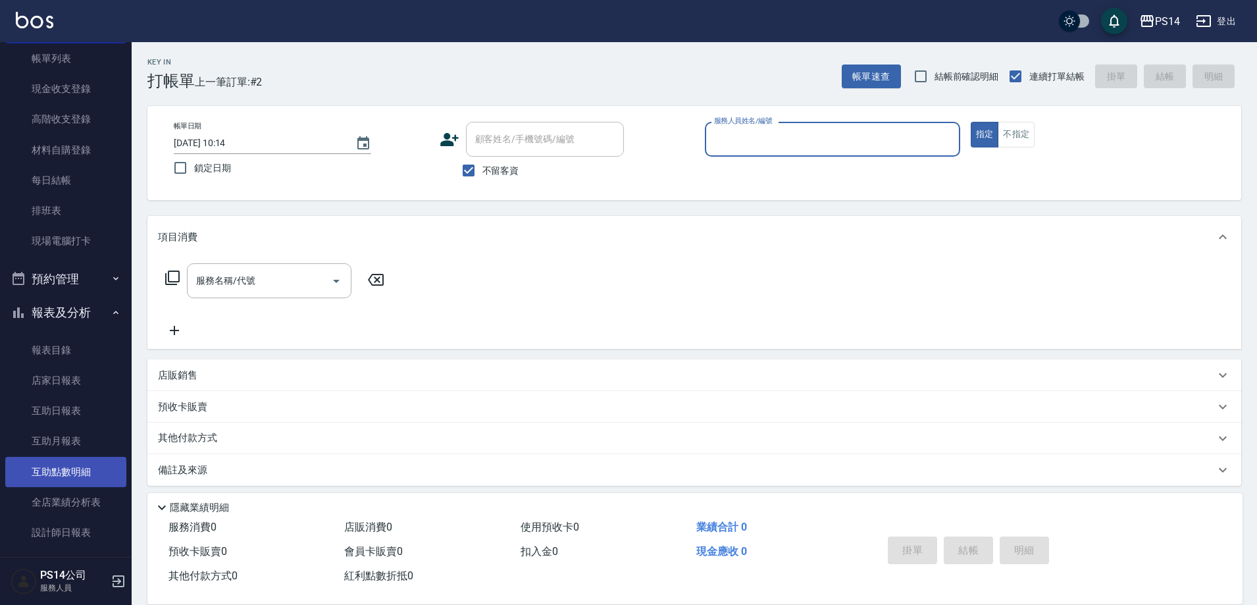
scroll to position [132, 0]
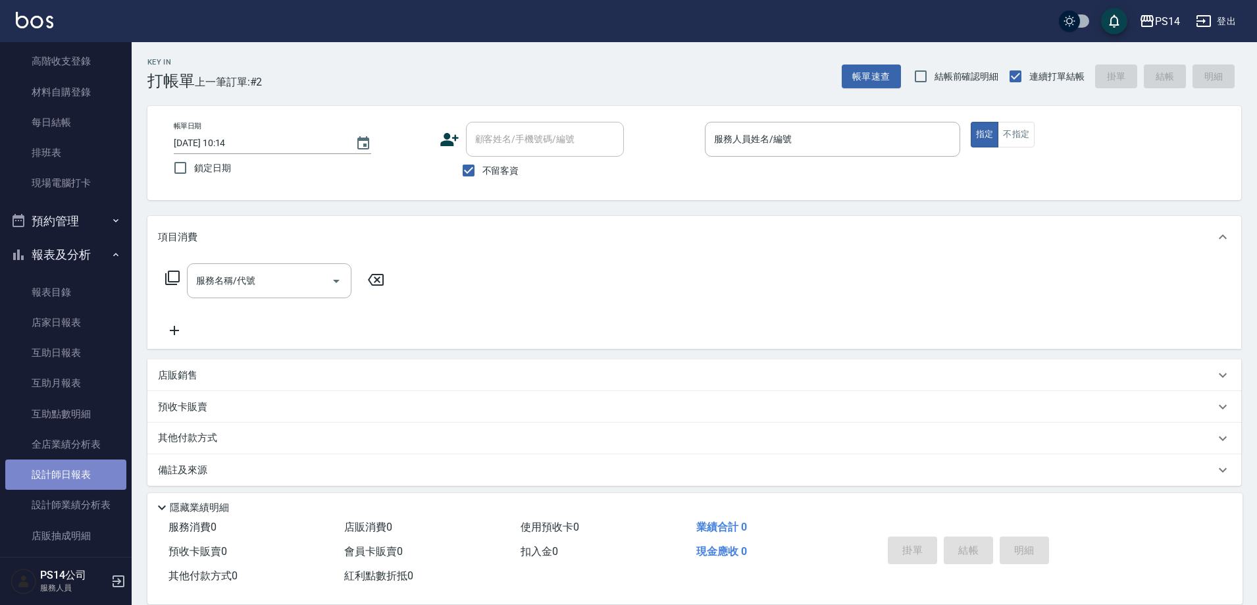
click at [79, 485] on link "設計師日報表" at bounding box center [65, 474] width 121 height 30
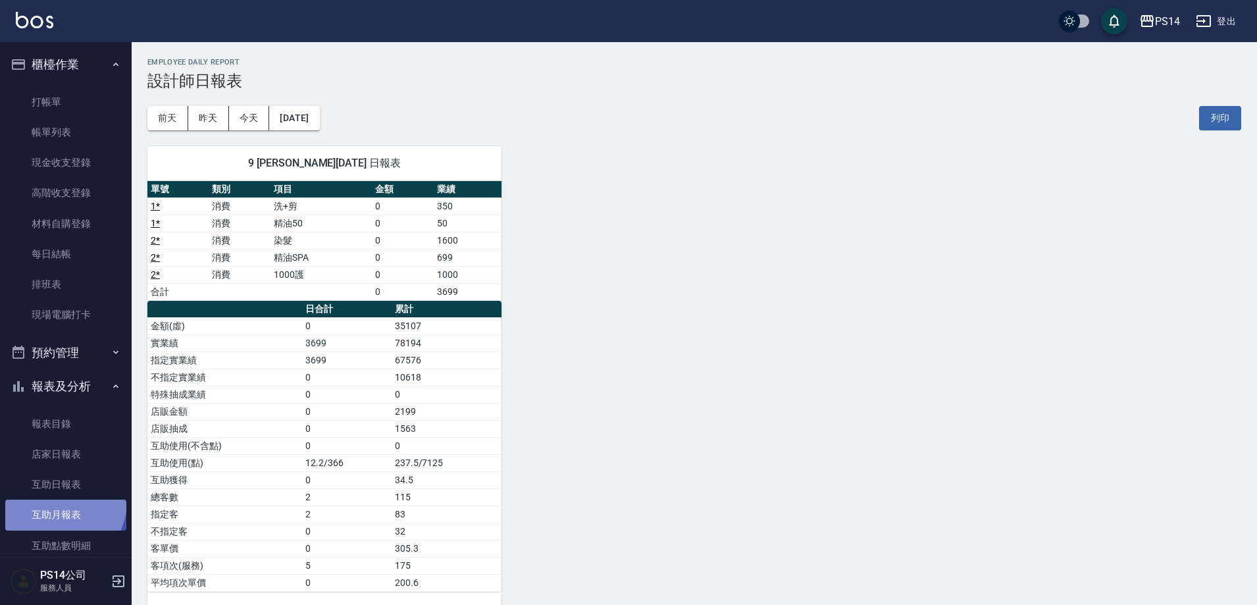
click at [52, 500] on link "互助月報表" at bounding box center [65, 514] width 121 height 30
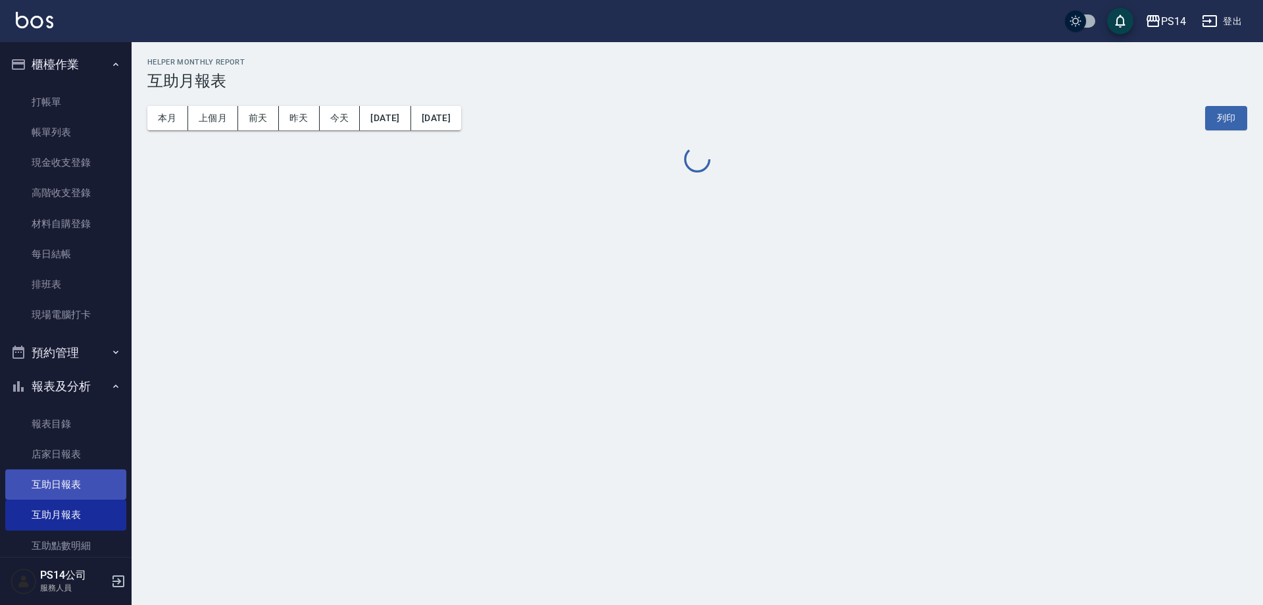
click at [49, 482] on link "互助日報表" at bounding box center [65, 484] width 121 height 30
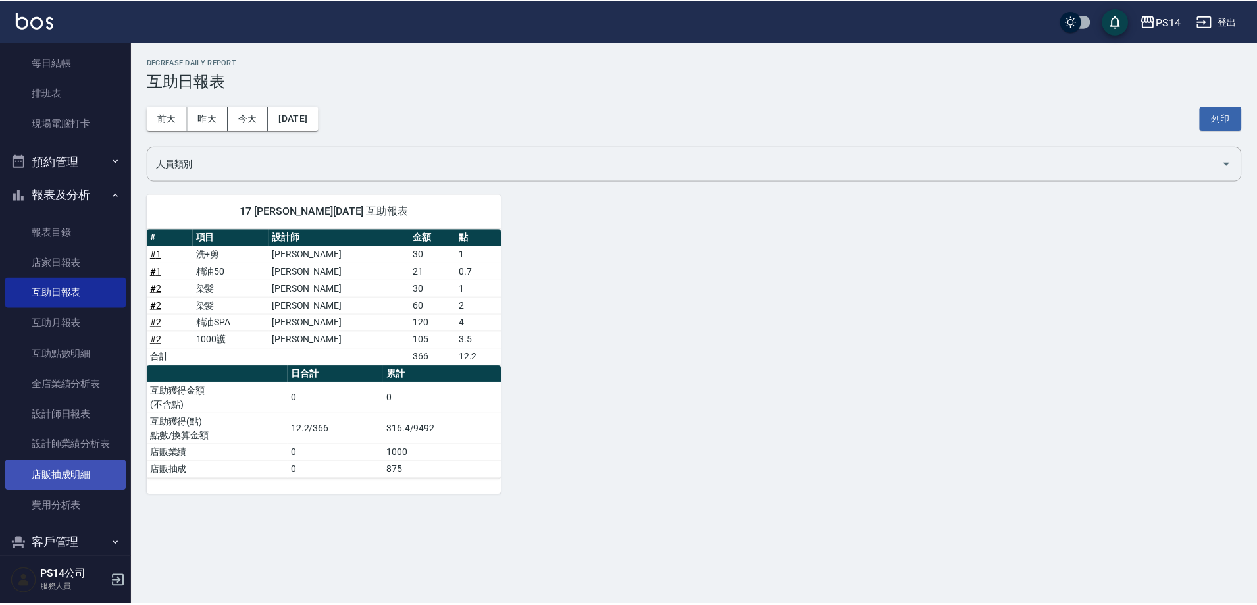
scroll to position [197, 0]
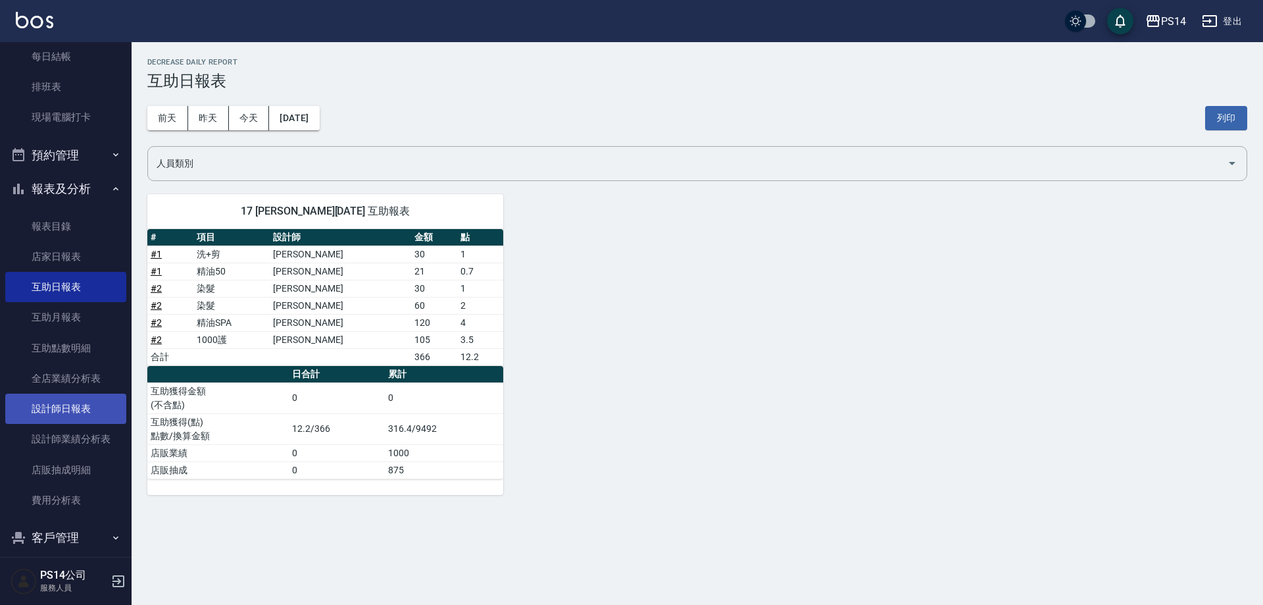
click at [86, 409] on link "設計師日報表" at bounding box center [65, 408] width 121 height 30
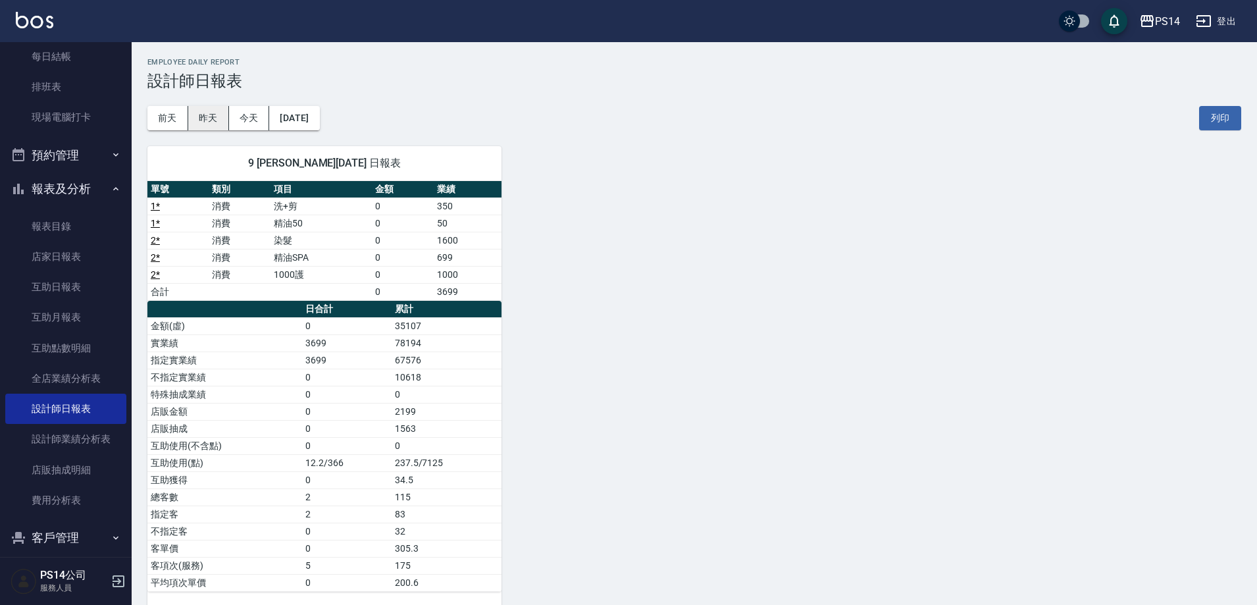
click at [212, 118] on button "昨天" at bounding box center [208, 118] width 41 height 24
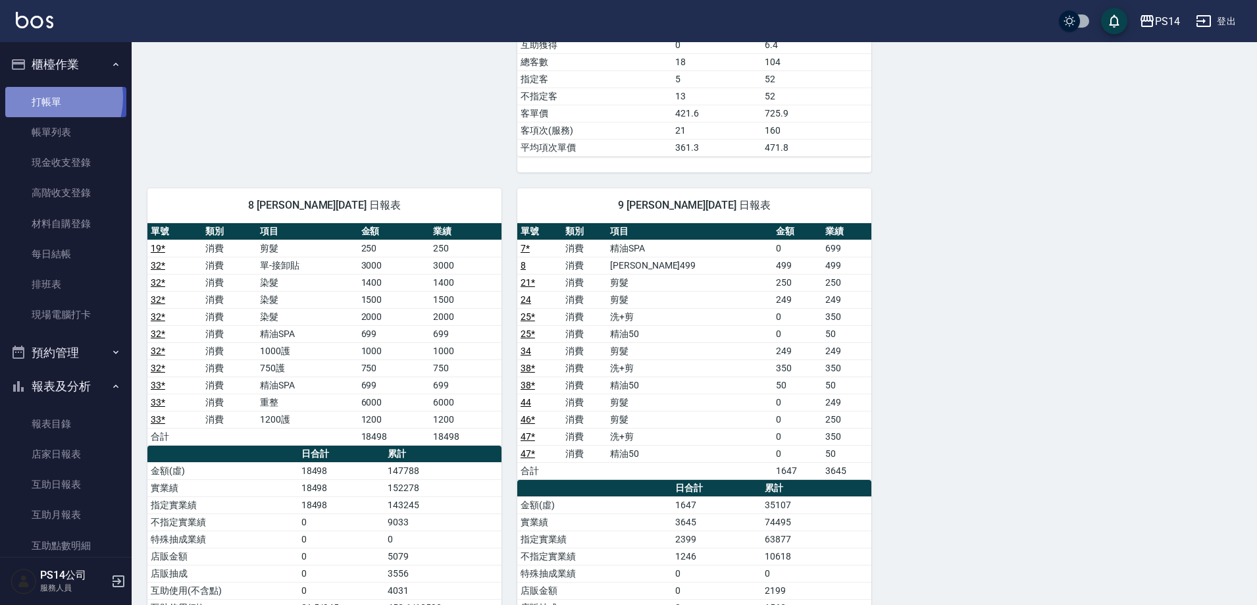
click at [42, 97] on link "打帳單" at bounding box center [65, 102] width 121 height 30
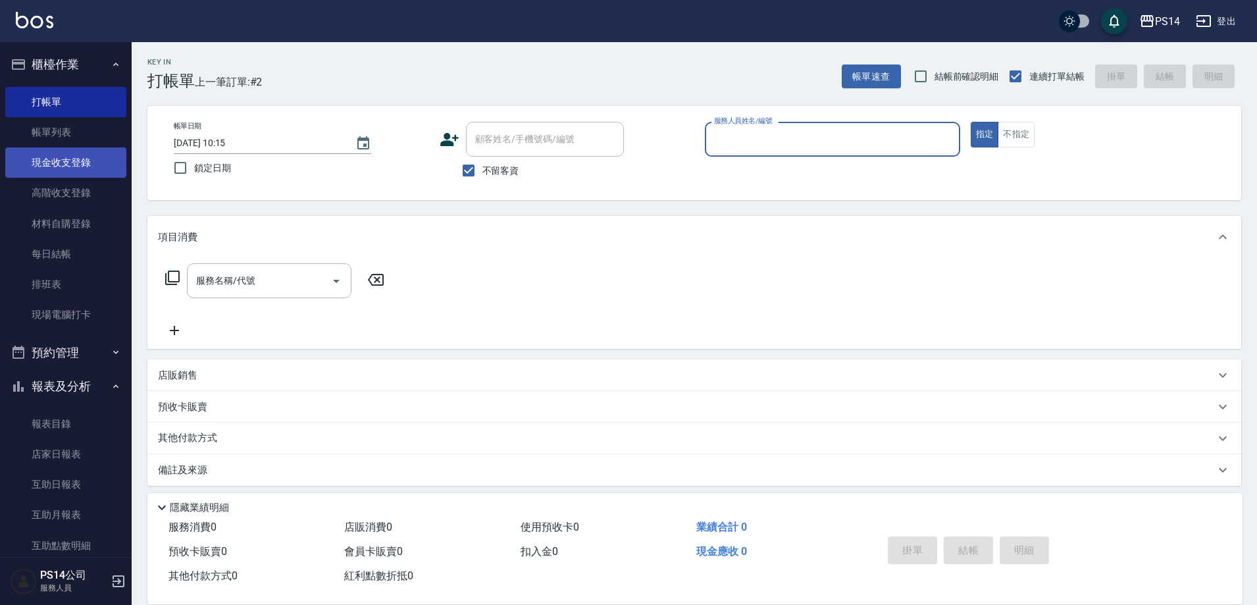
click at [80, 175] on link "現金收支登錄" at bounding box center [65, 162] width 121 height 30
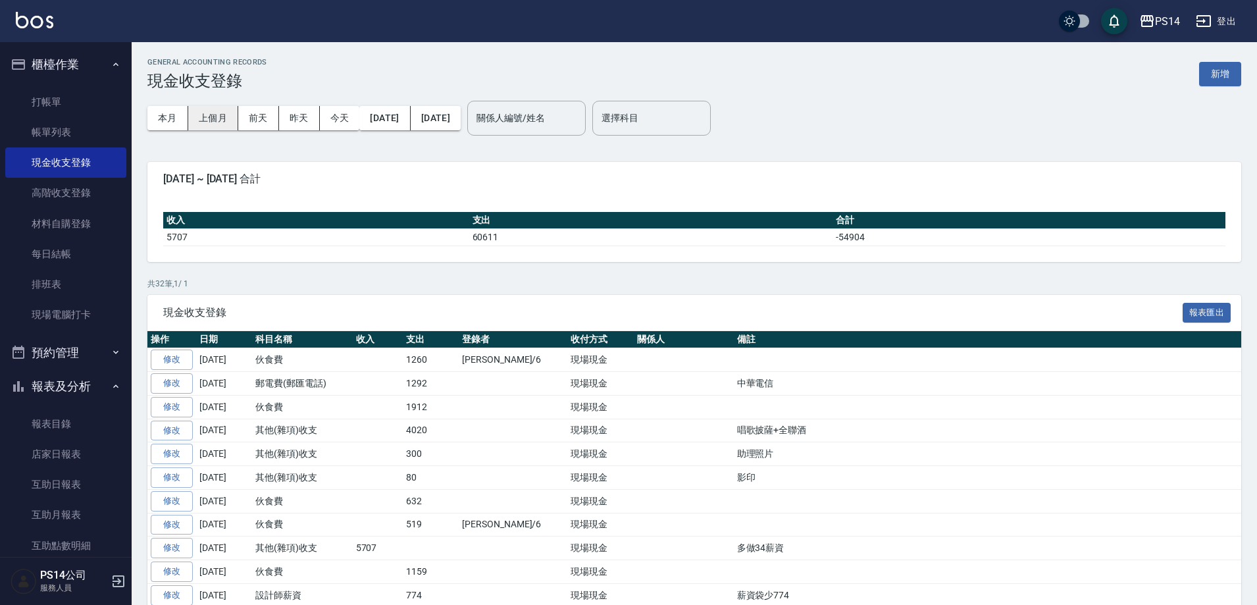
click at [197, 114] on button "上個月" at bounding box center [213, 118] width 50 height 24
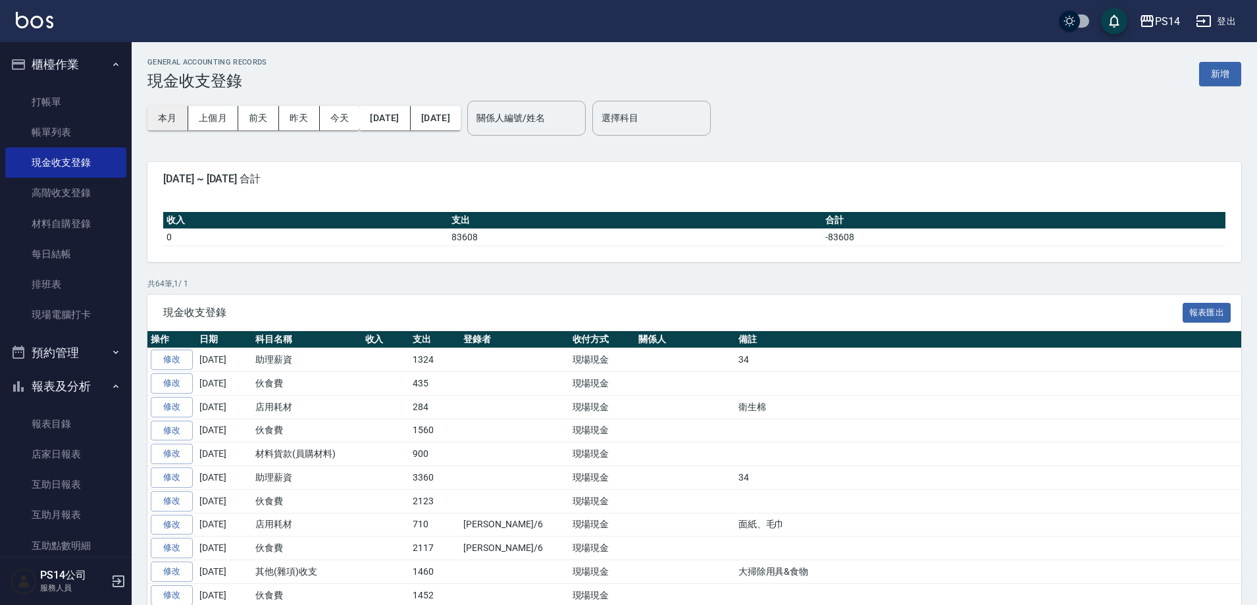
click at [150, 120] on button "本月" at bounding box center [167, 118] width 41 height 24
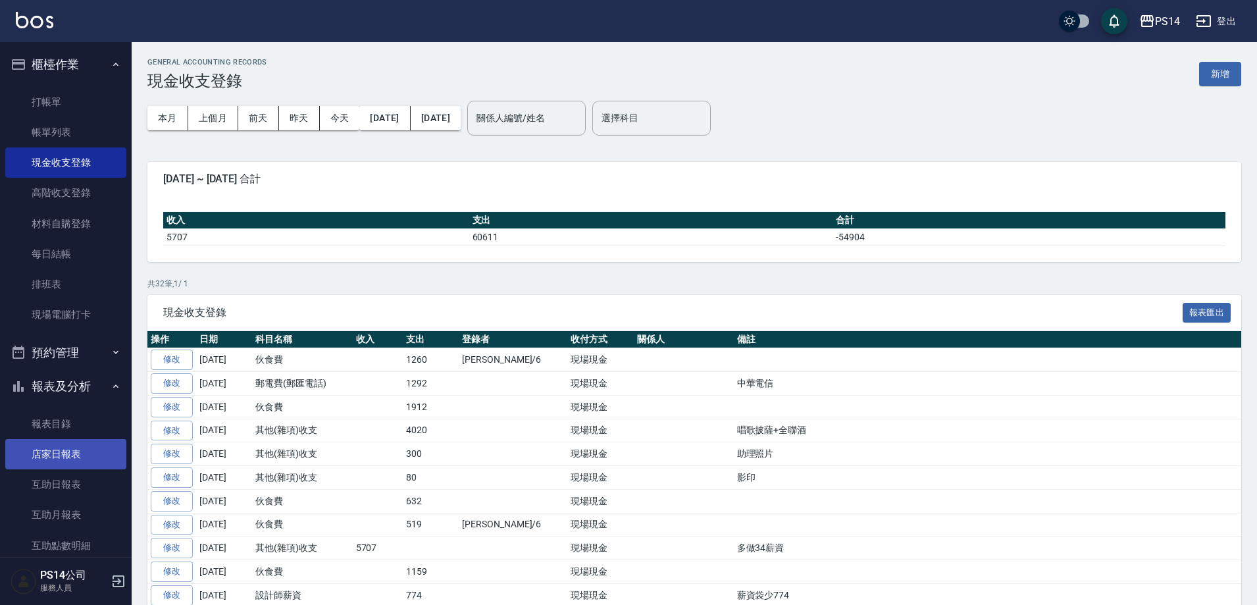
click at [72, 458] on link "店家日報表" at bounding box center [65, 454] width 121 height 30
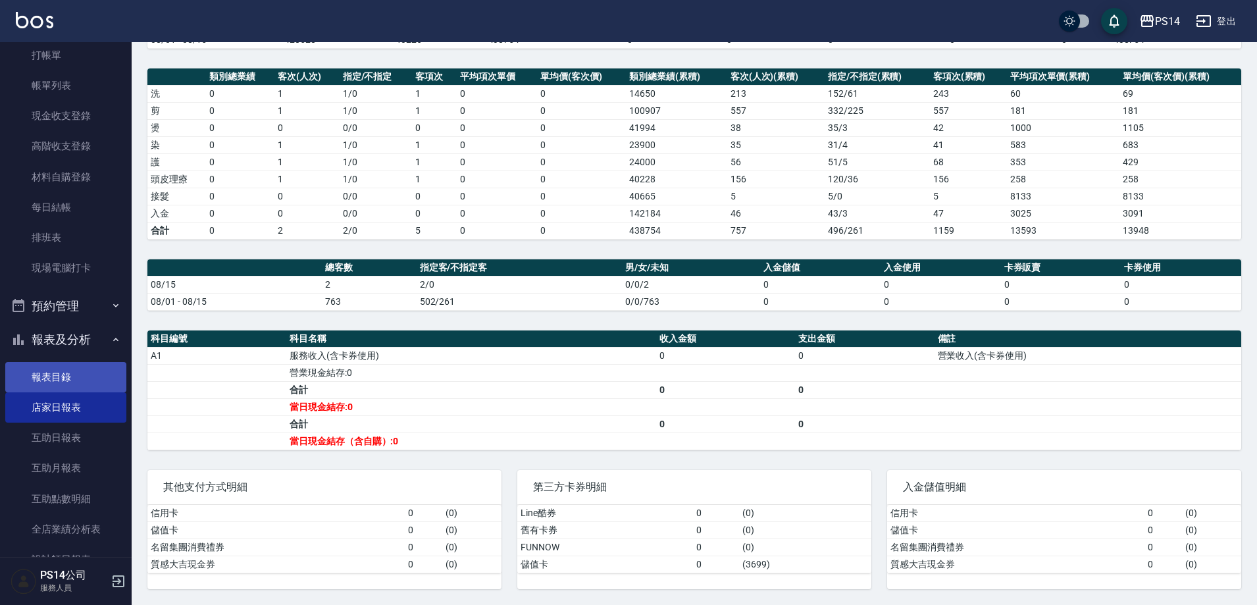
scroll to position [197, 0]
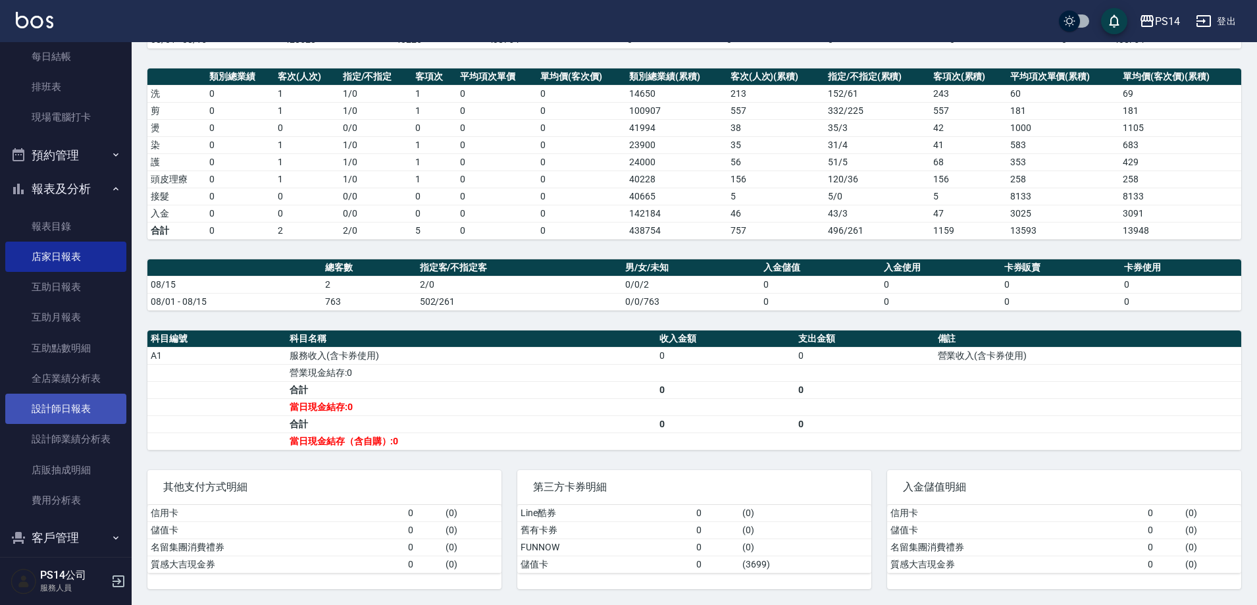
click at [47, 417] on link "設計師日報表" at bounding box center [65, 408] width 121 height 30
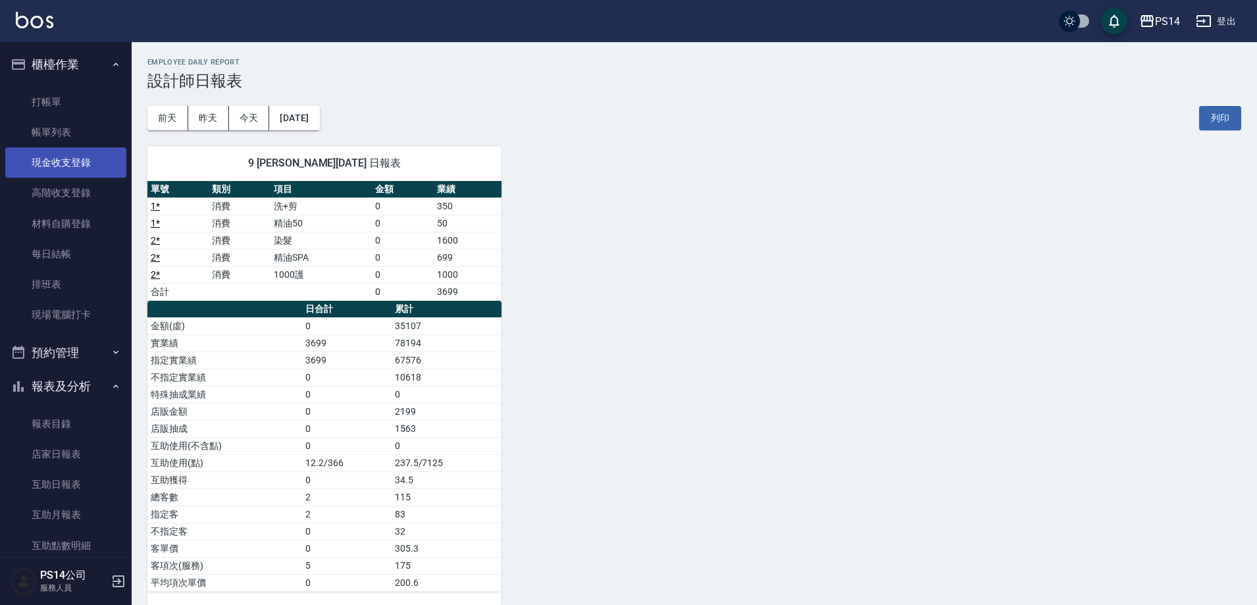
click at [68, 159] on link "現金收支登錄" at bounding box center [65, 162] width 121 height 30
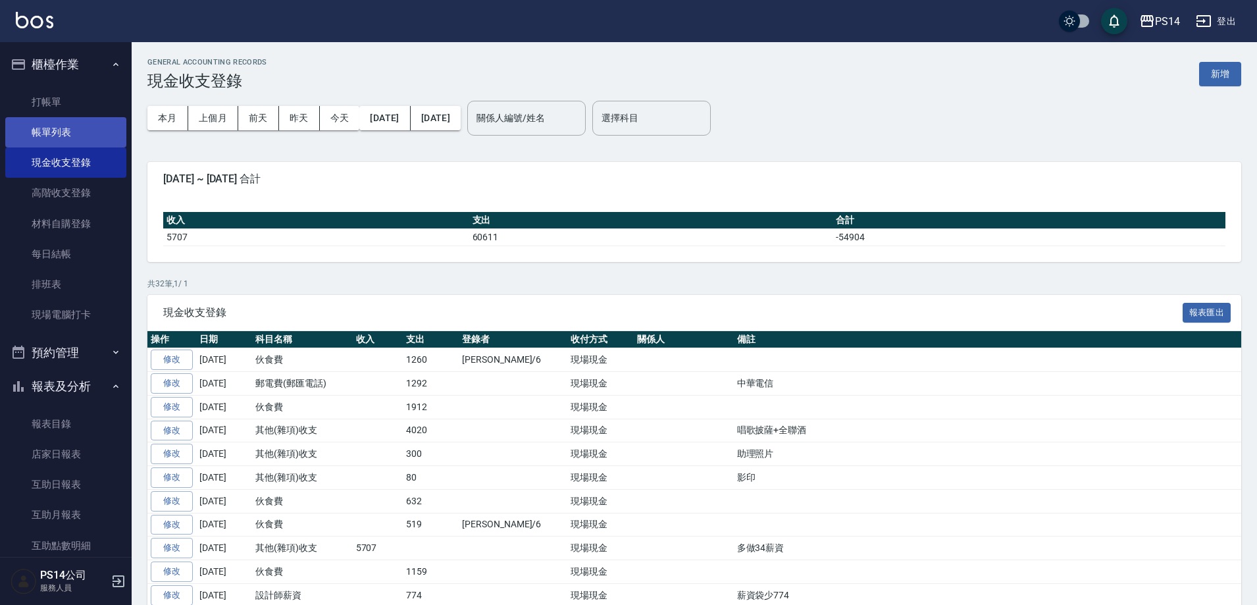
click at [74, 132] on link "帳單列表" at bounding box center [65, 132] width 121 height 30
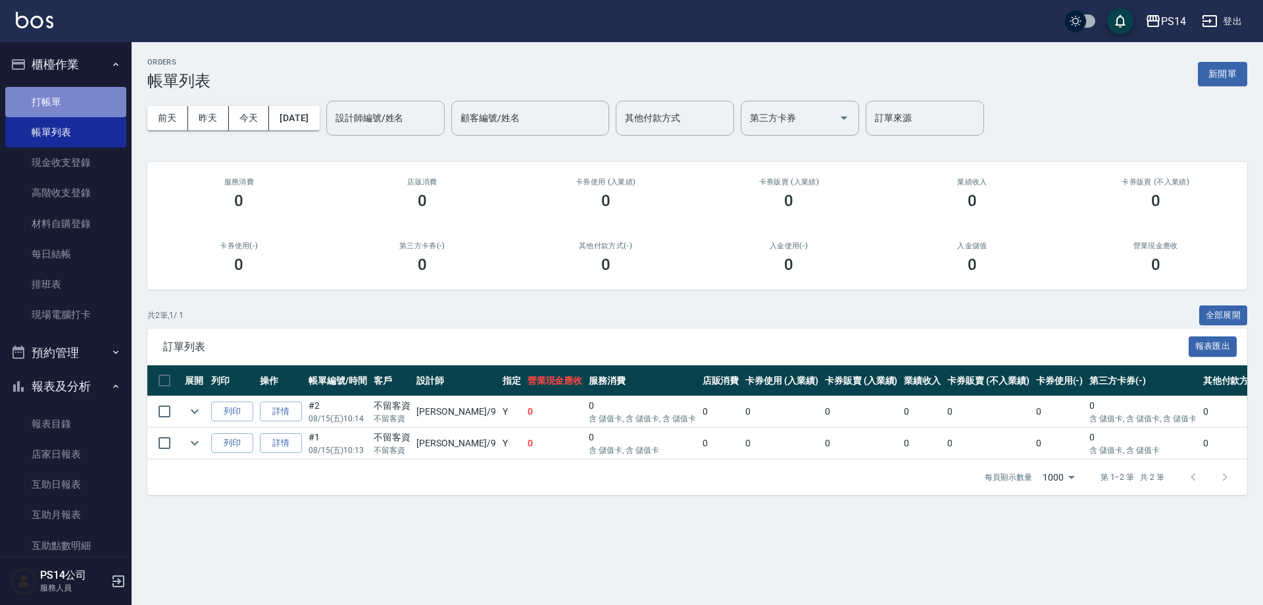
click at [73, 99] on link "打帳單" at bounding box center [65, 102] width 121 height 30
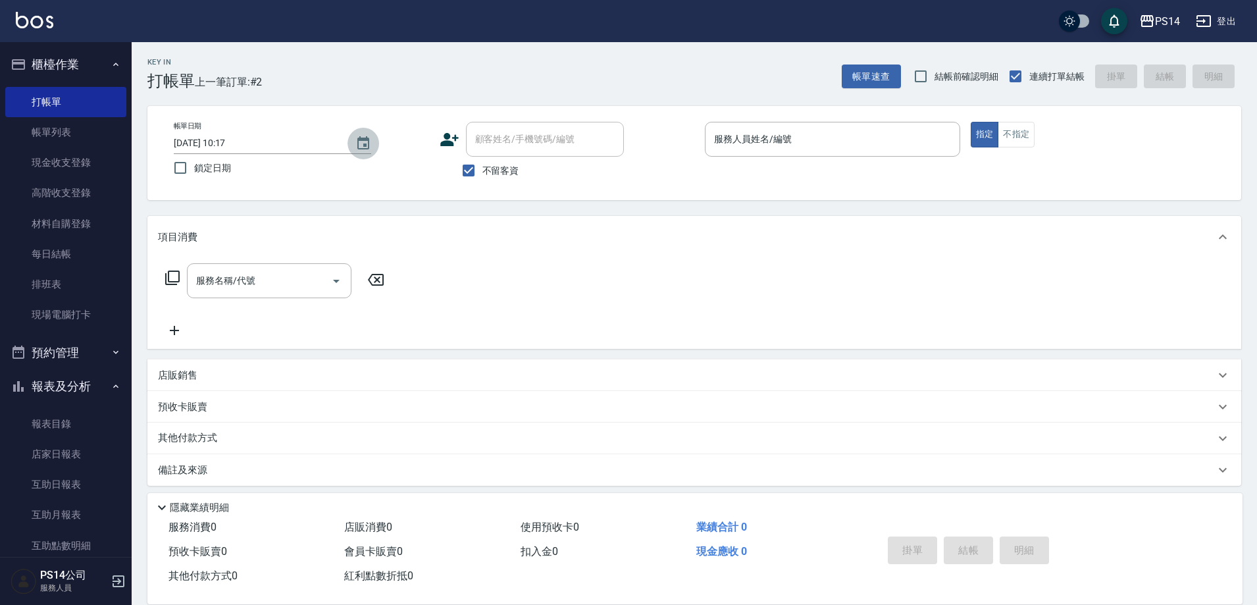
click at [355, 141] on icon "Choose date, selected date is 2025-08-15" at bounding box center [363, 144] width 16 height 16
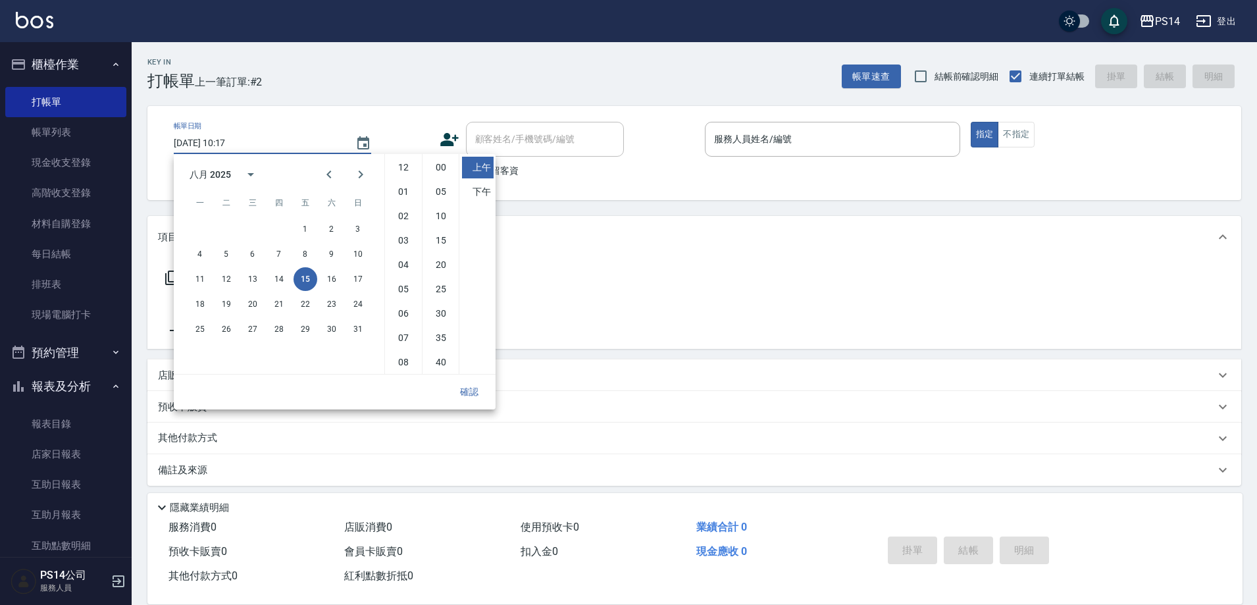
scroll to position [74, 0]
click at [276, 280] on button "14" at bounding box center [279, 279] width 24 height 24
type input "[DATE] 10:17"
click at [477, 400] on button "確認" at bounding box center [469, 392] width 42 height 24
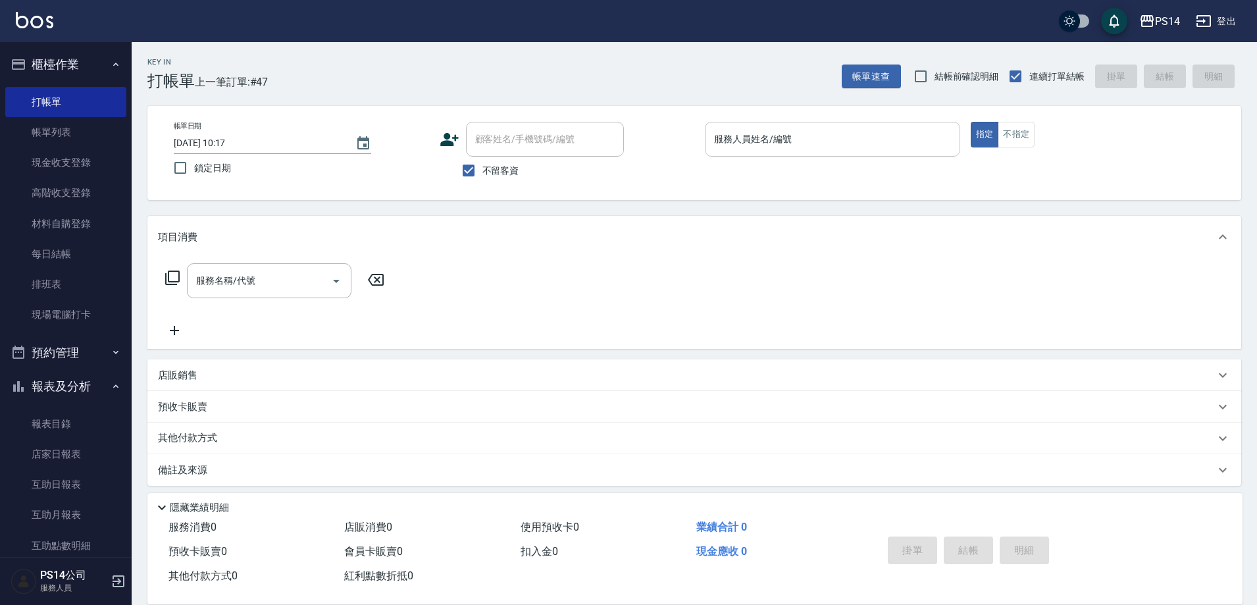
click at [856, 136] on input "服務人員姓名/編號" at bounding box center [832, 139] width 243 height 23
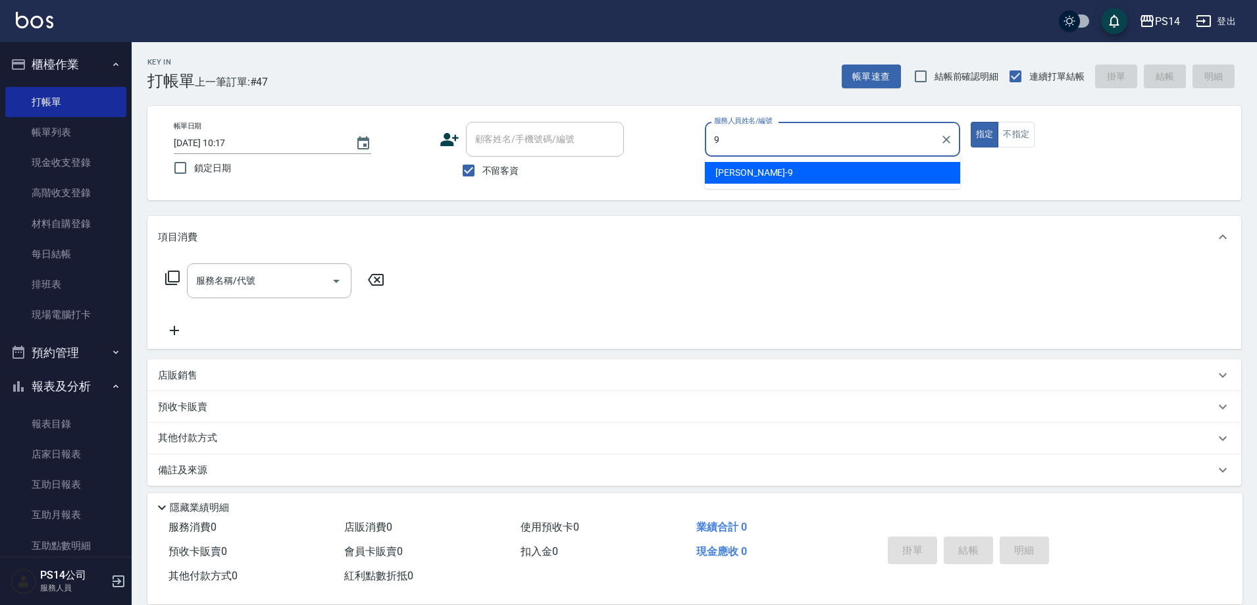
type input "[PERSON_NAME]-9"
type button "true"
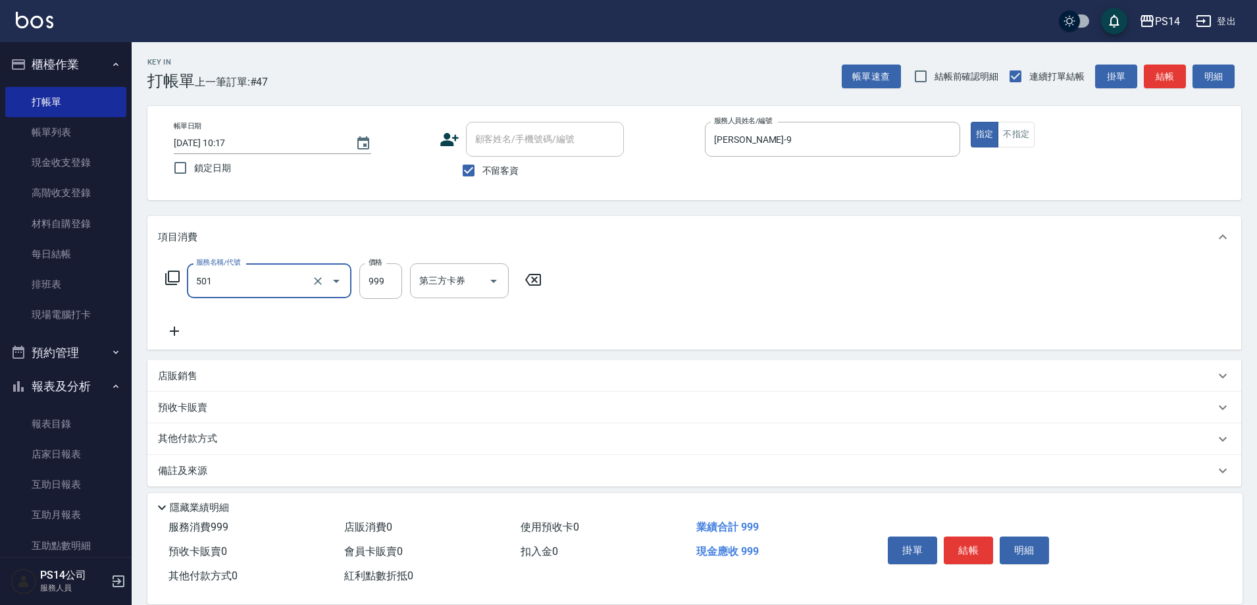
type input "染髮(501)"
type input "1600"
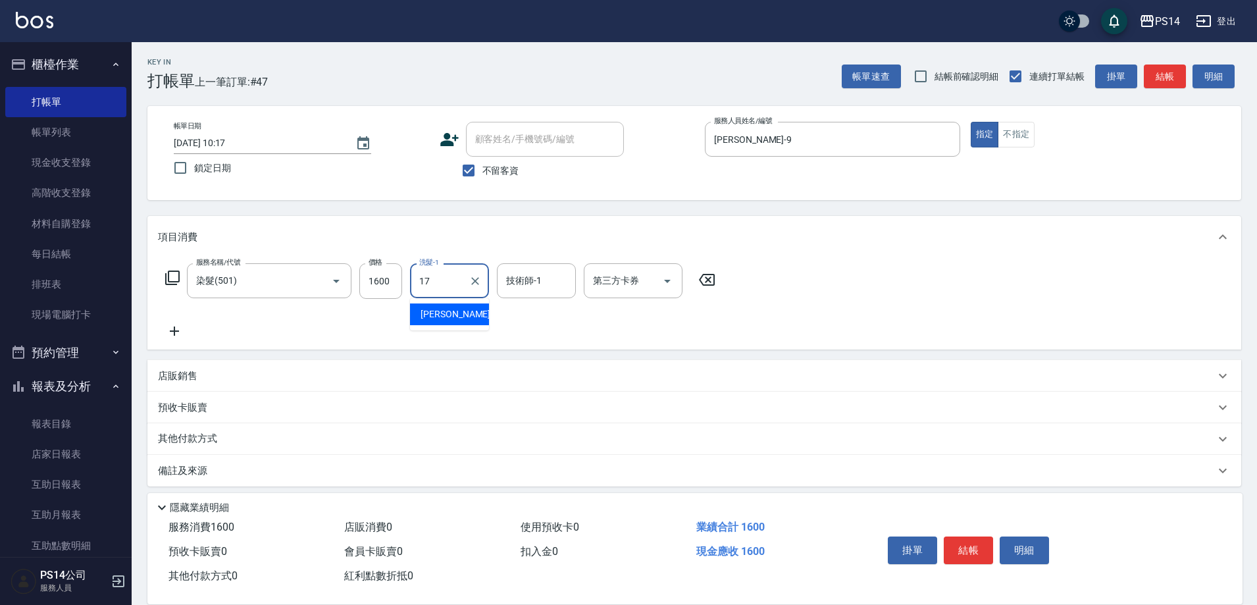
type input "[PERSON_NAME]-17"
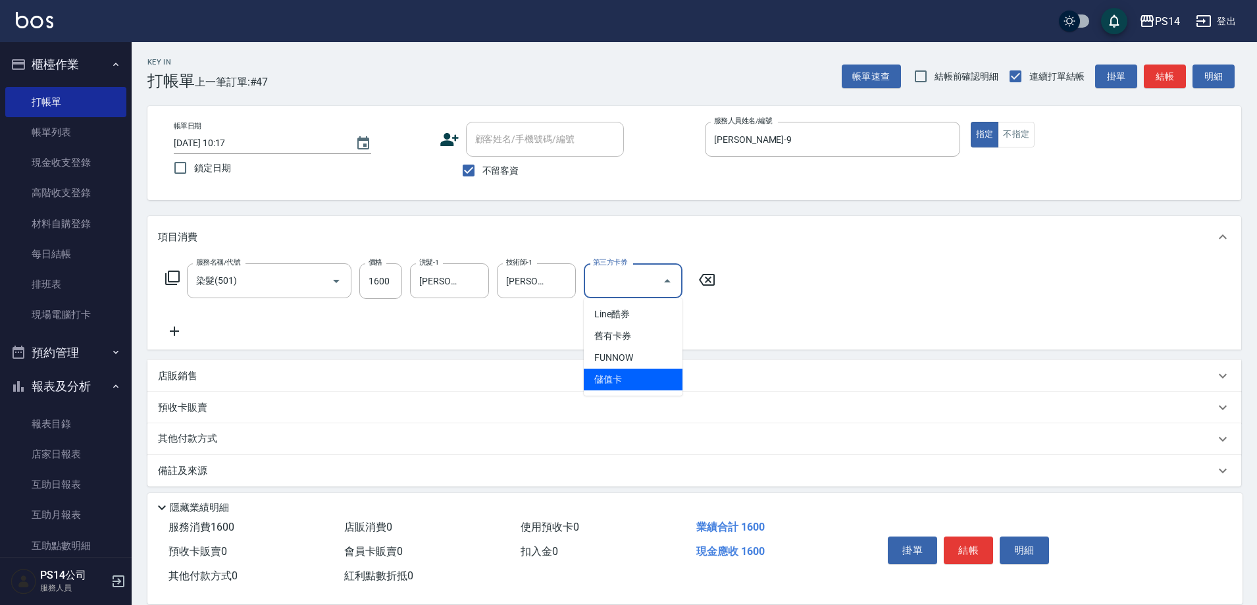
type input "儲值卡"
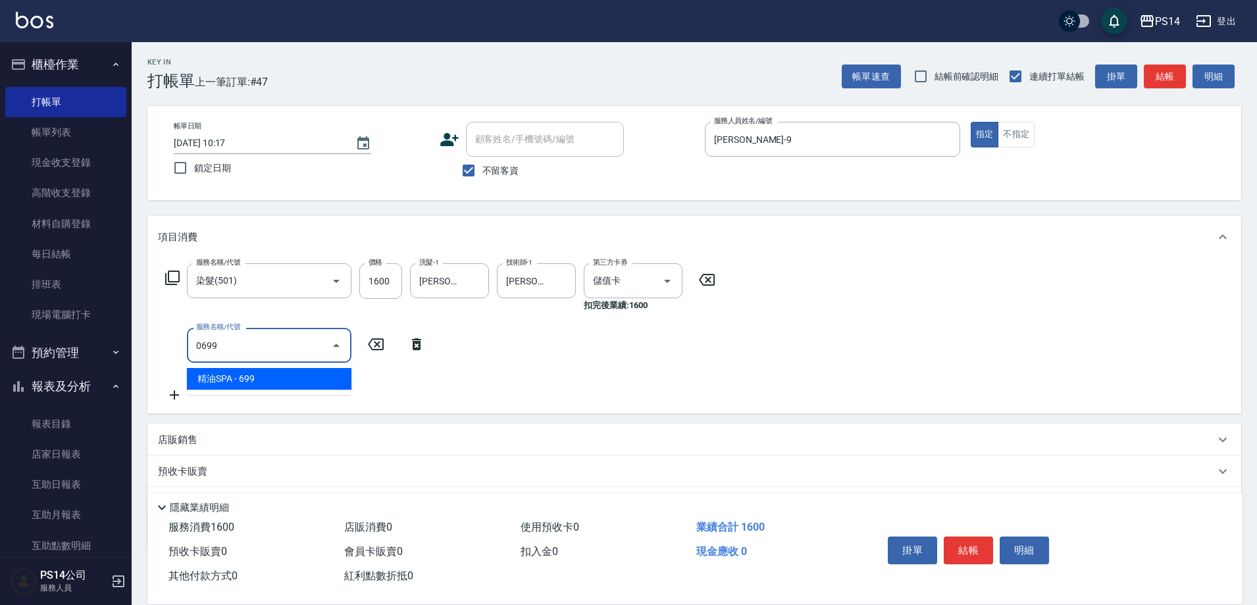
type input "精油SPA(0699)"
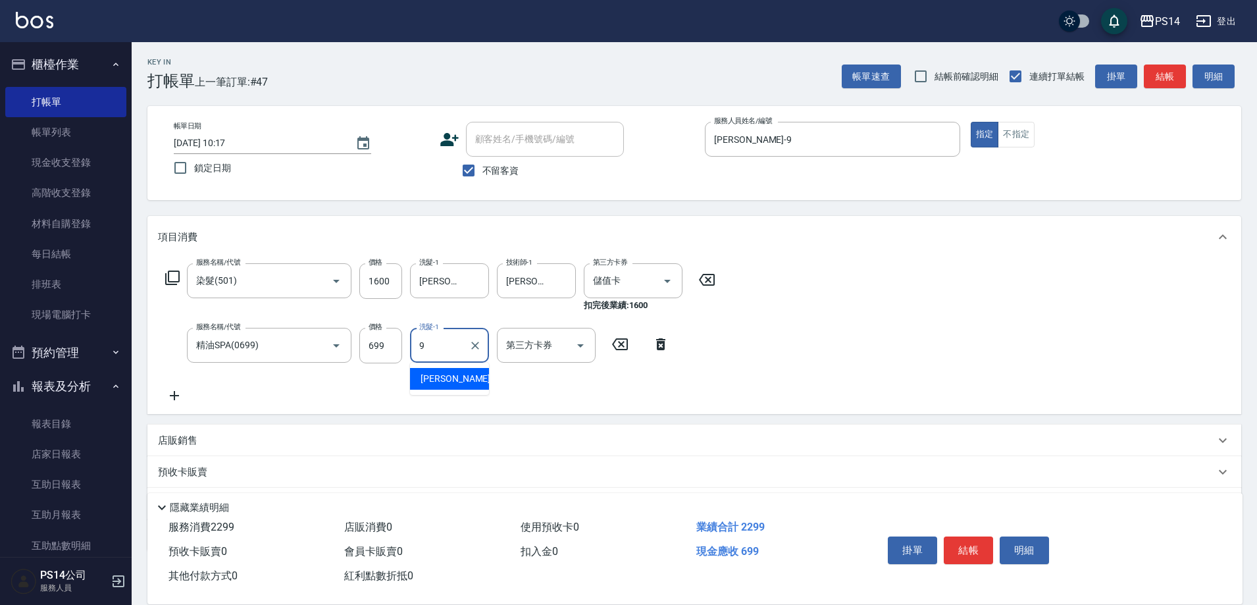
type input "[PERSON_NAME]-9"
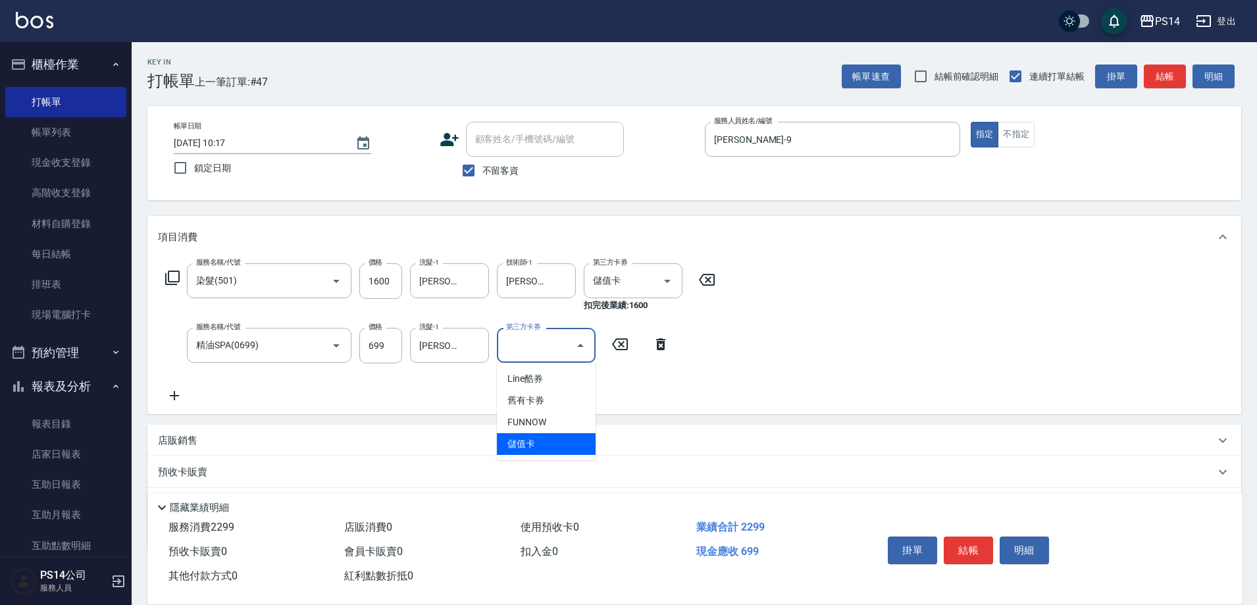
type input "儲值卡"
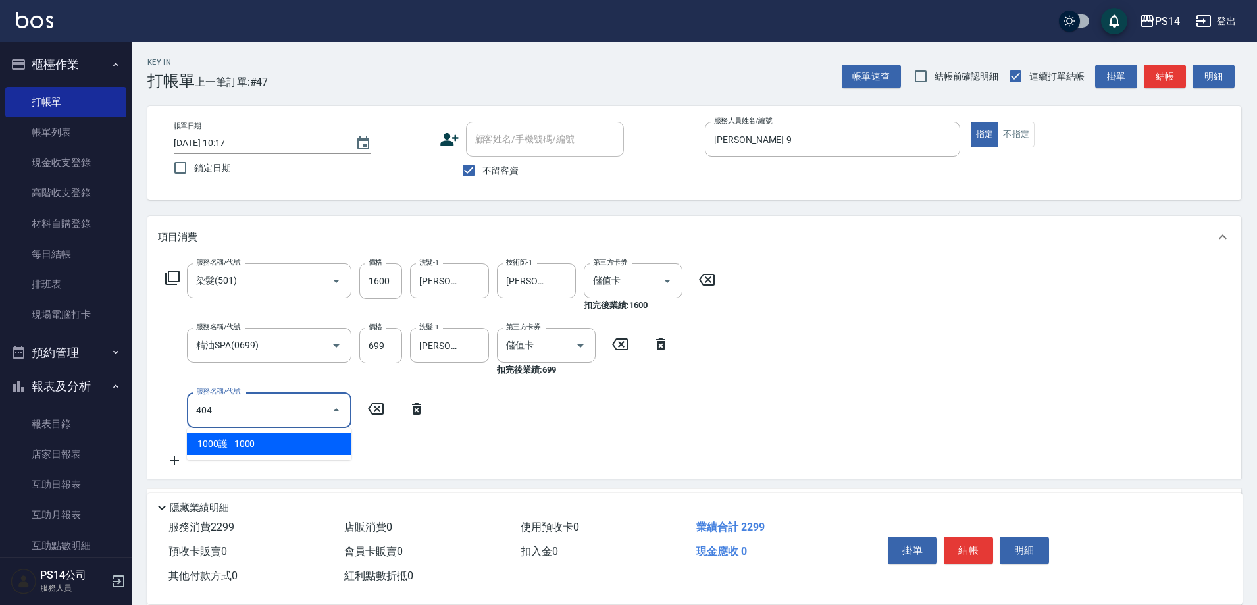
type input "1000護(404)"
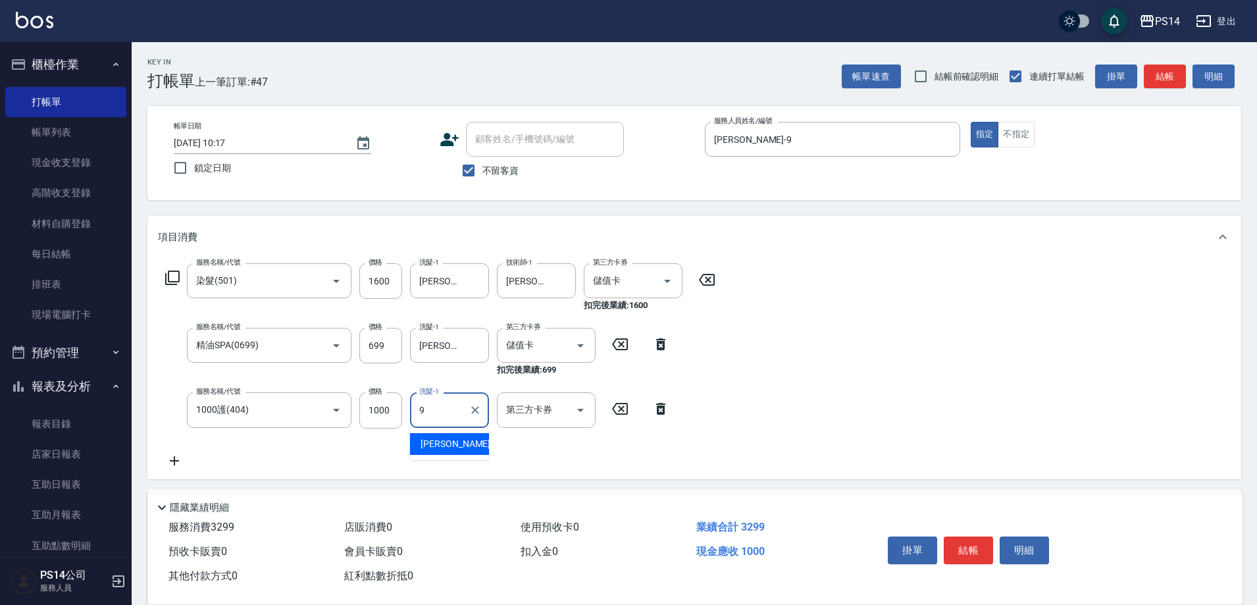
type input "[PERSON_NAME]-9"
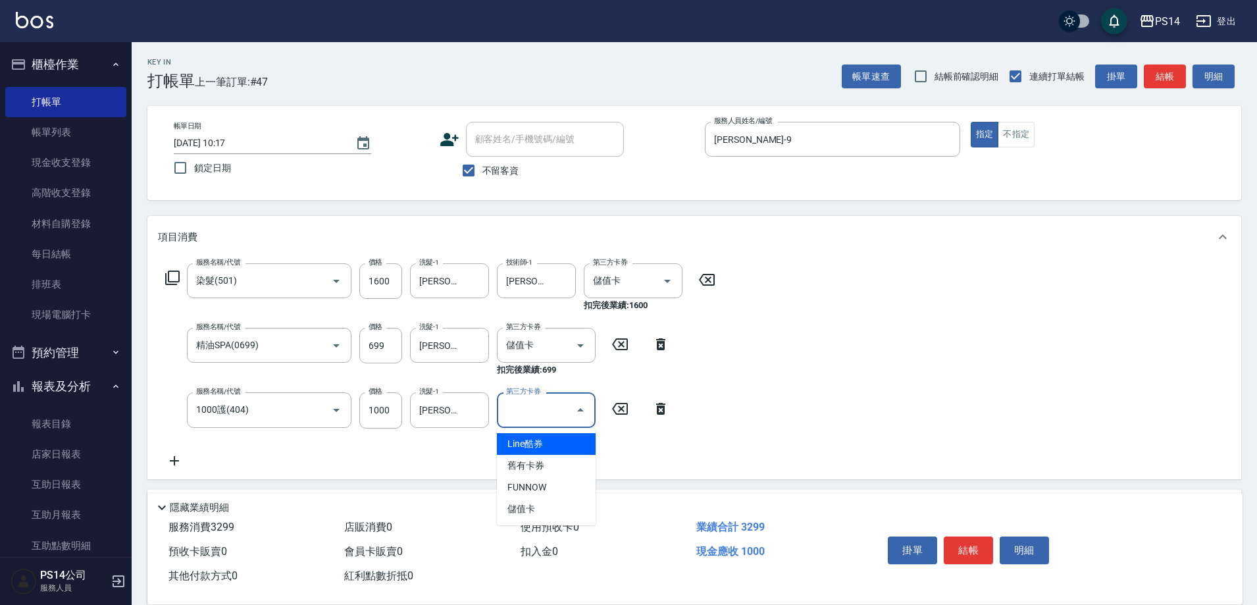
type input "儲值卡"
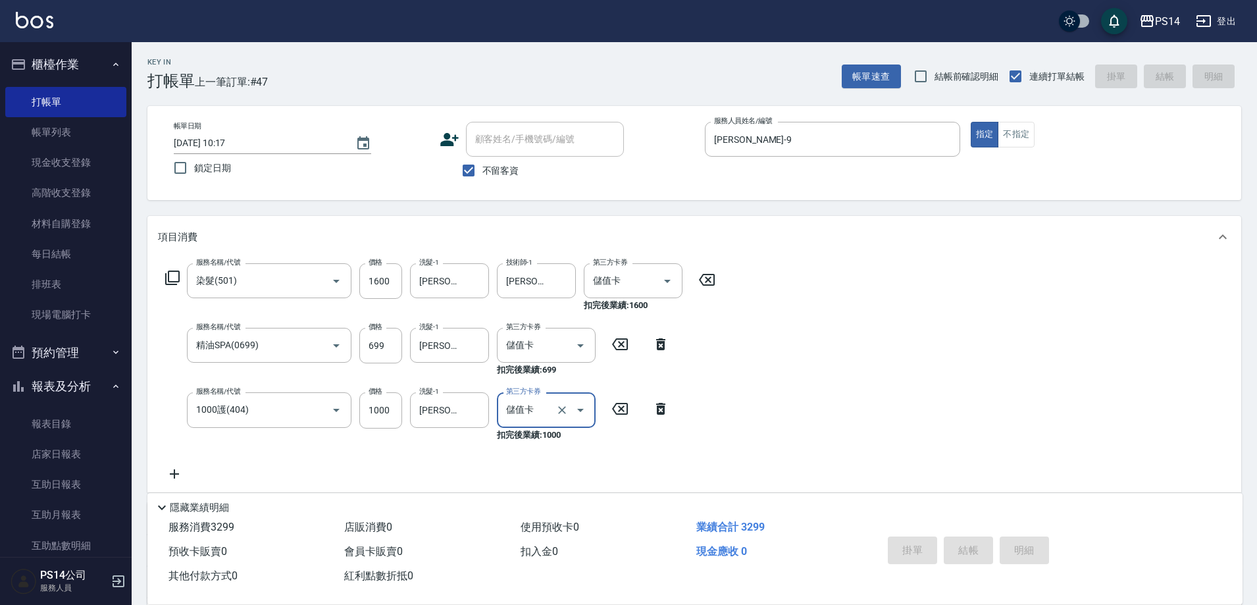
type input "[DATE] 10:18"
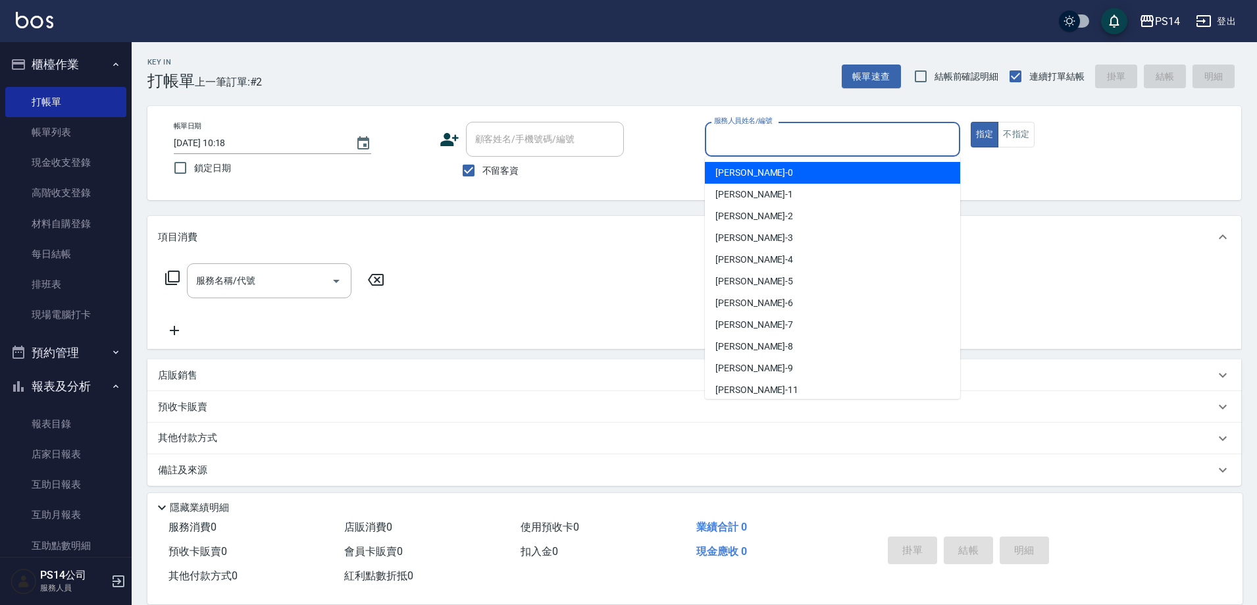
drag, startPoint x: 1263, startPoint y: 164, endPoint x: 1144, endPoint y: 591, distance: 443.1
click at [1256, 178] on html "PS14 登出 櫃檯作業 打帳單 帳單列表 現金收支登錄 高階收支登錄 材料自購登錄 每日結帳 排班表 現場電腦打卡 預約管理 預約管理 單日預約紀錄 單週預…" at bounding box center [628, 306] width 1257 height 612
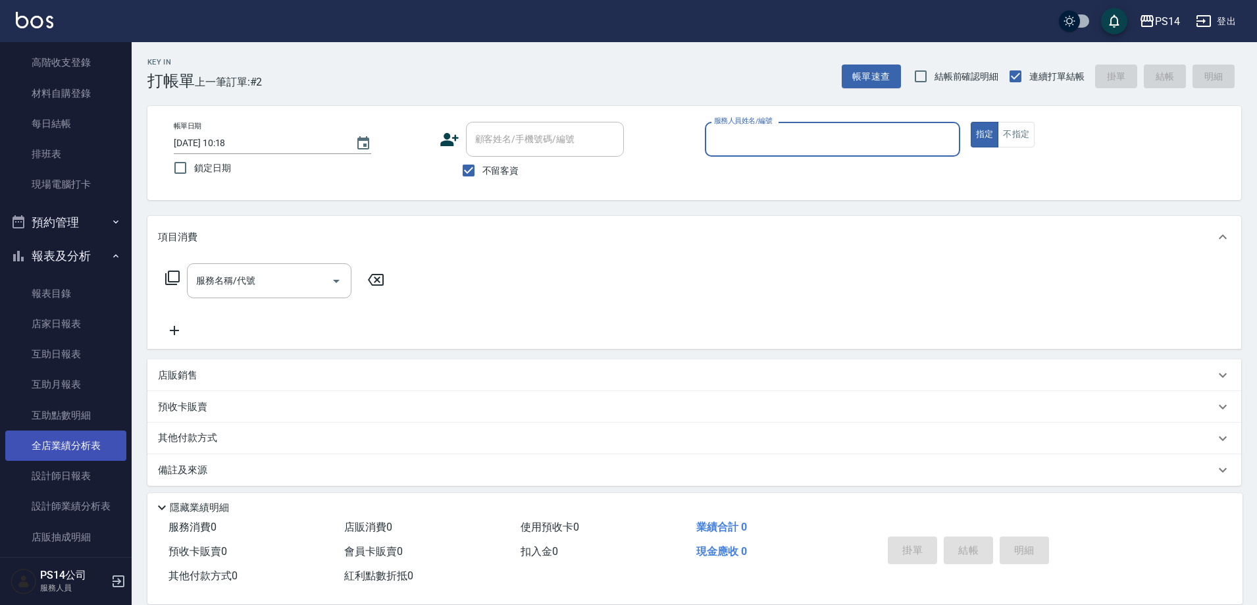
scroll to position [132, 0]
click at [79, 479] on link "設計師日報表" at bounding box center [65, 474] width 121 height 30
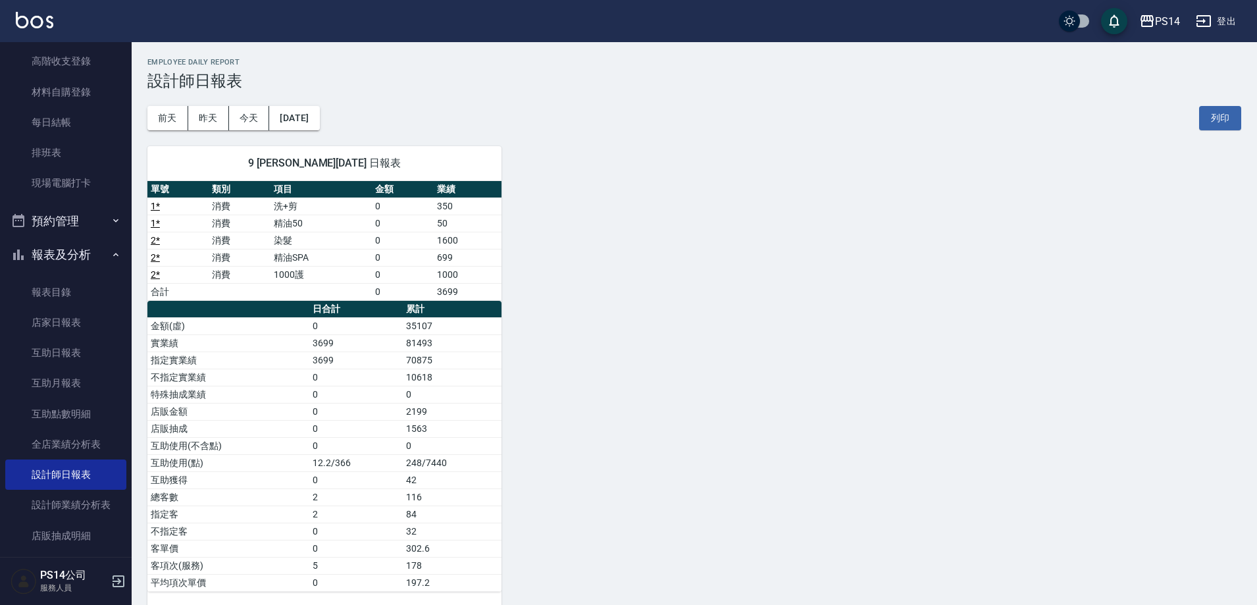
click at [49, 15] on img at bounding box center [35, 20] width 38 height 16
